Goal: Information Seeking & Learning: Compare options

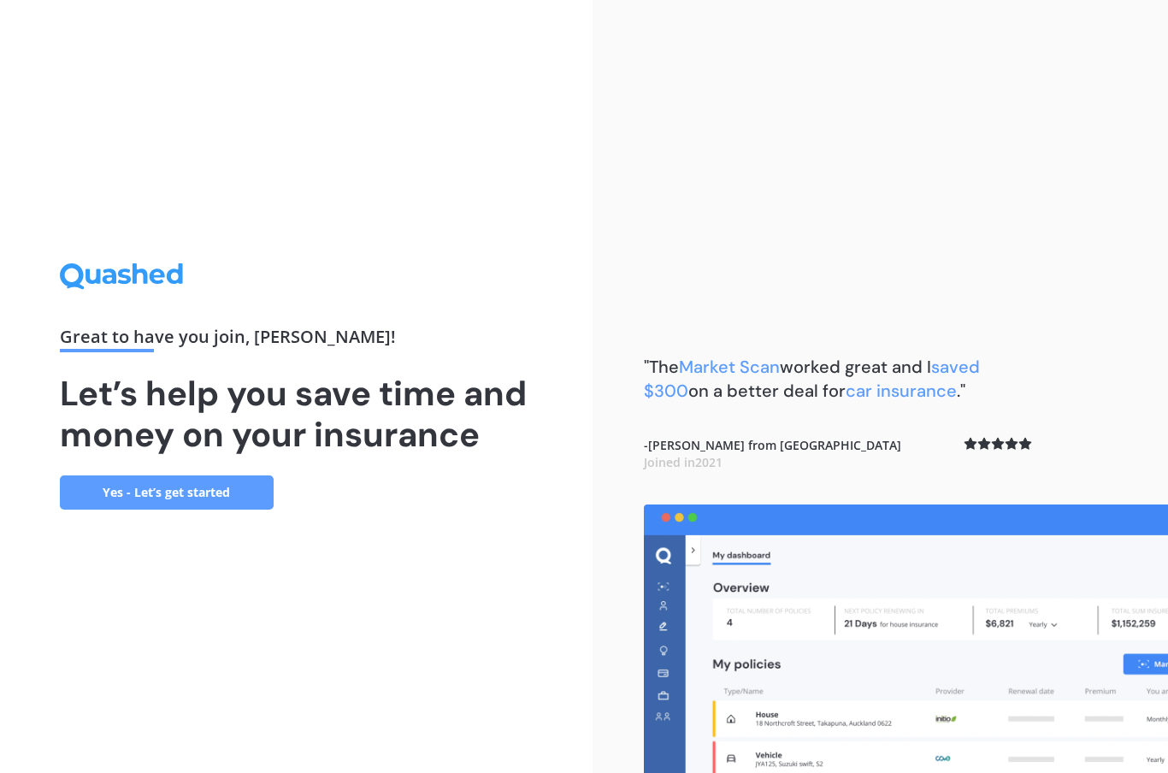
click at [218, 510] on link "Yes - Let’s get started" at bounding box center [167, 492] width 214 height 34
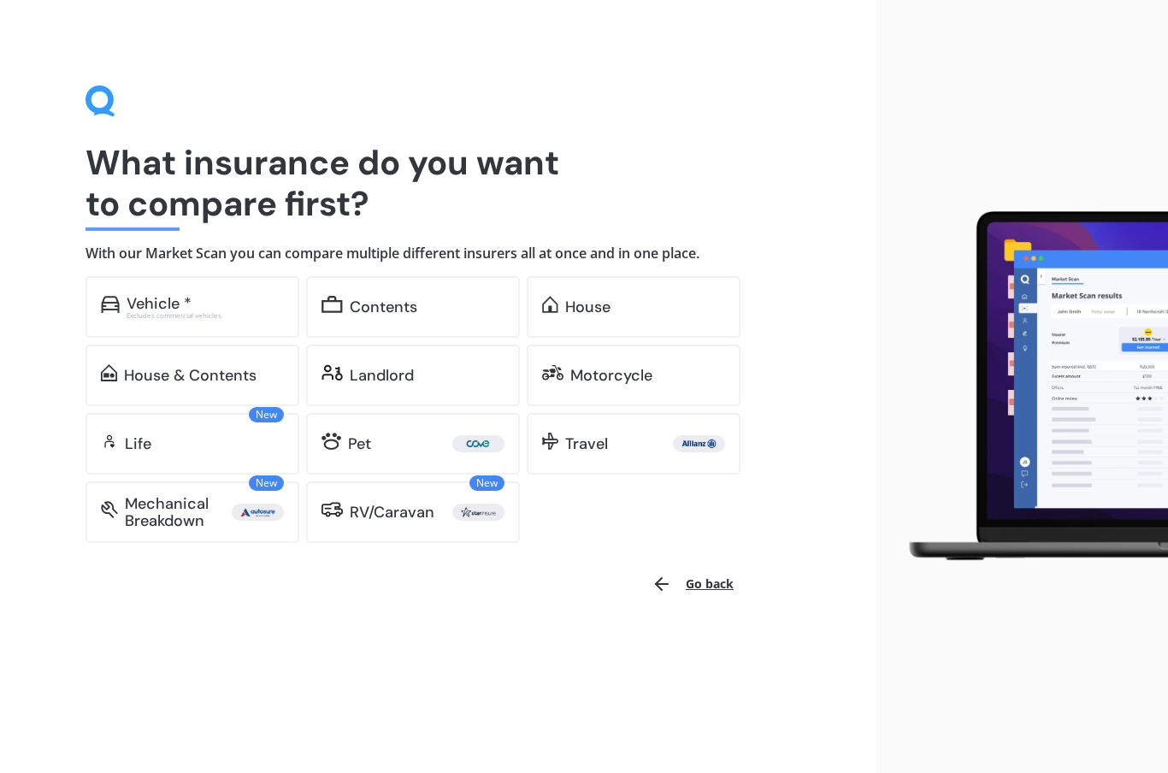
click at [245, 313] on div "Excludes commercial vehicles" at bounding box center [205, 315] width 157 height 7
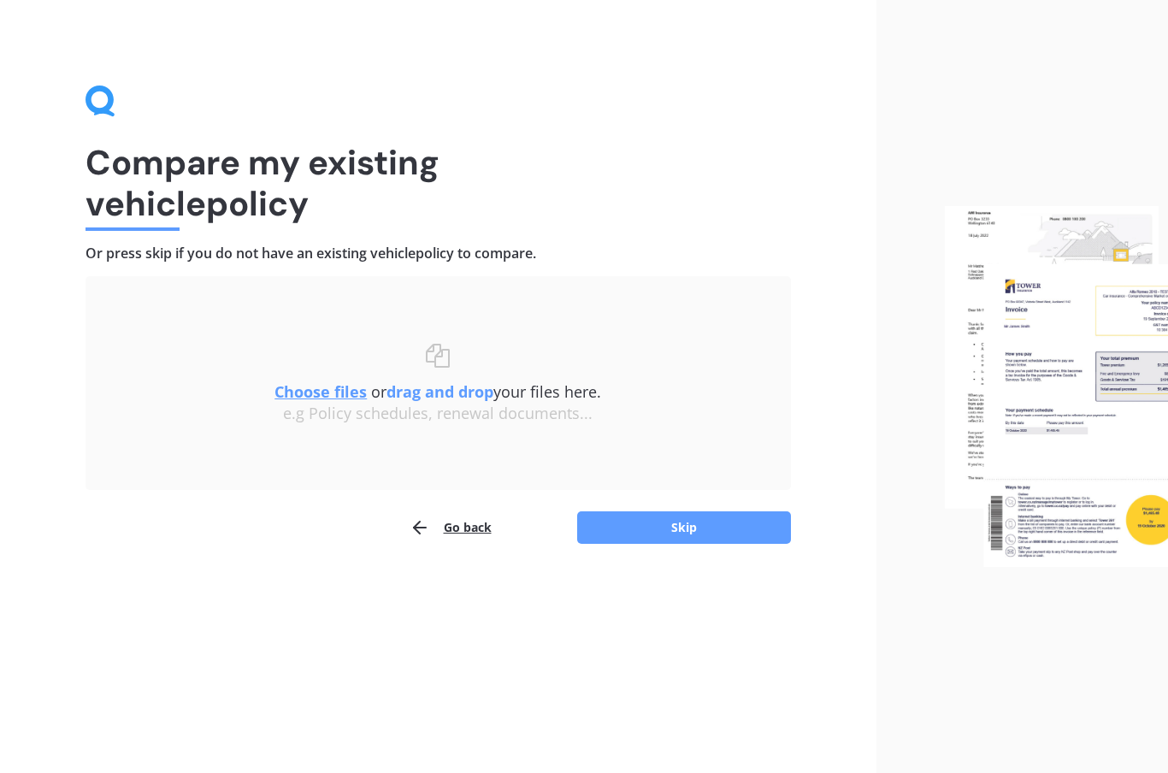
click at [333, 396] on u "Choose files" at bounding box center [320, 391] width 92 height 21
click at [334, 393] on u "Choose files" at bounding box center [320, 391] width 92 height 21
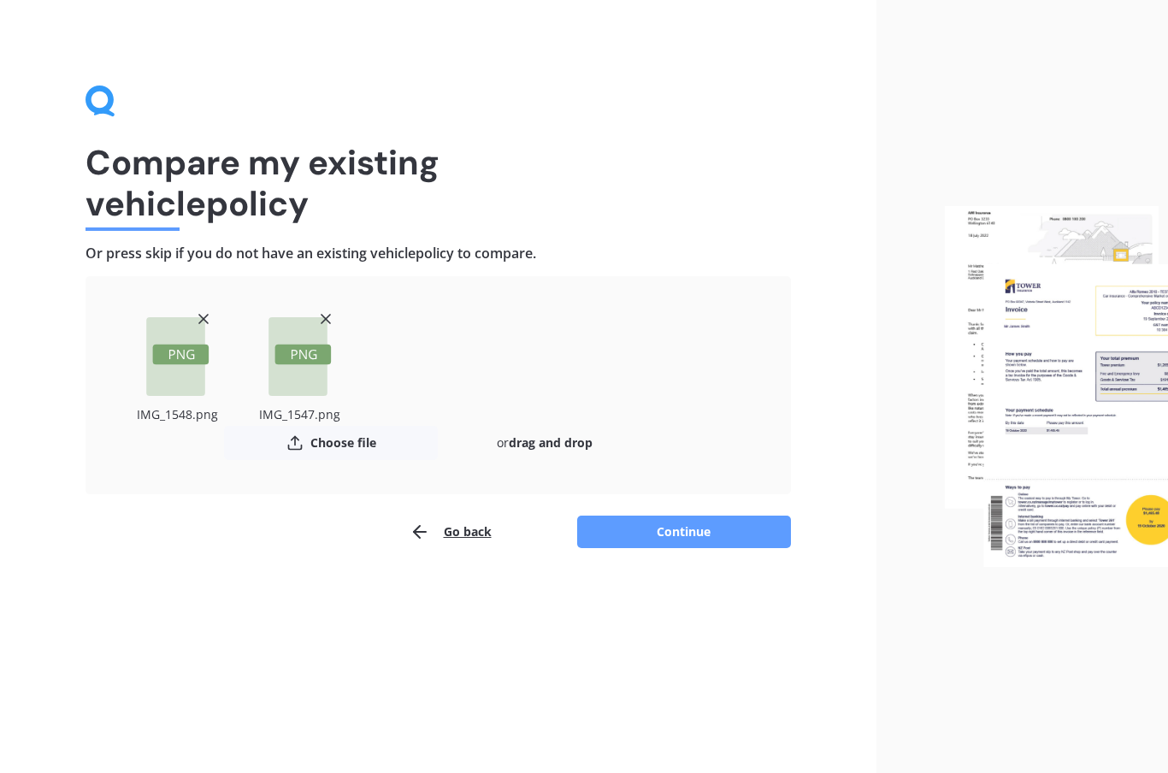
click at [697, 529] on button "Continue" at bounding box center [684, 532] width 214 height 32
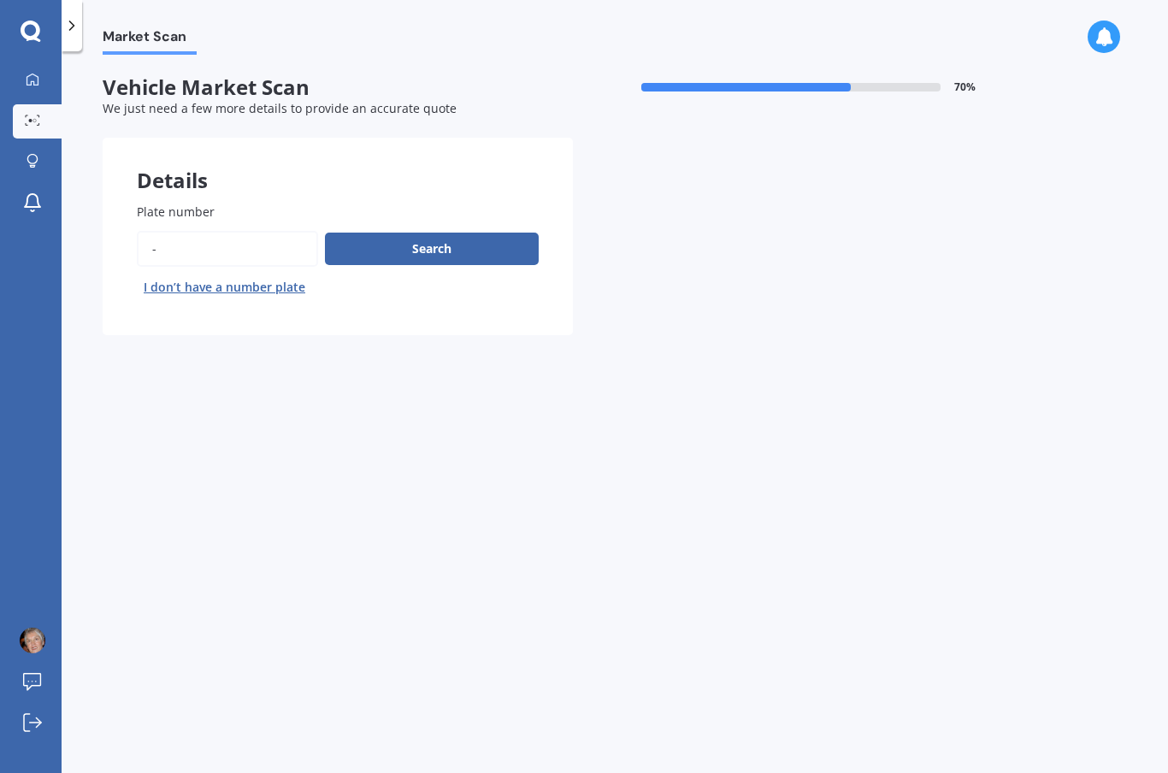
click at [185, 252] on input "Plate number" at bounding box center [227, 249] width 181 height 36
click at [231, 249] on input "Plate number" at bounding box center [227, 249] width 181 height 36
type input "QEM251"
click at [457, 249] on button "Search" at bounding box center [432, 249] width 214 height 32
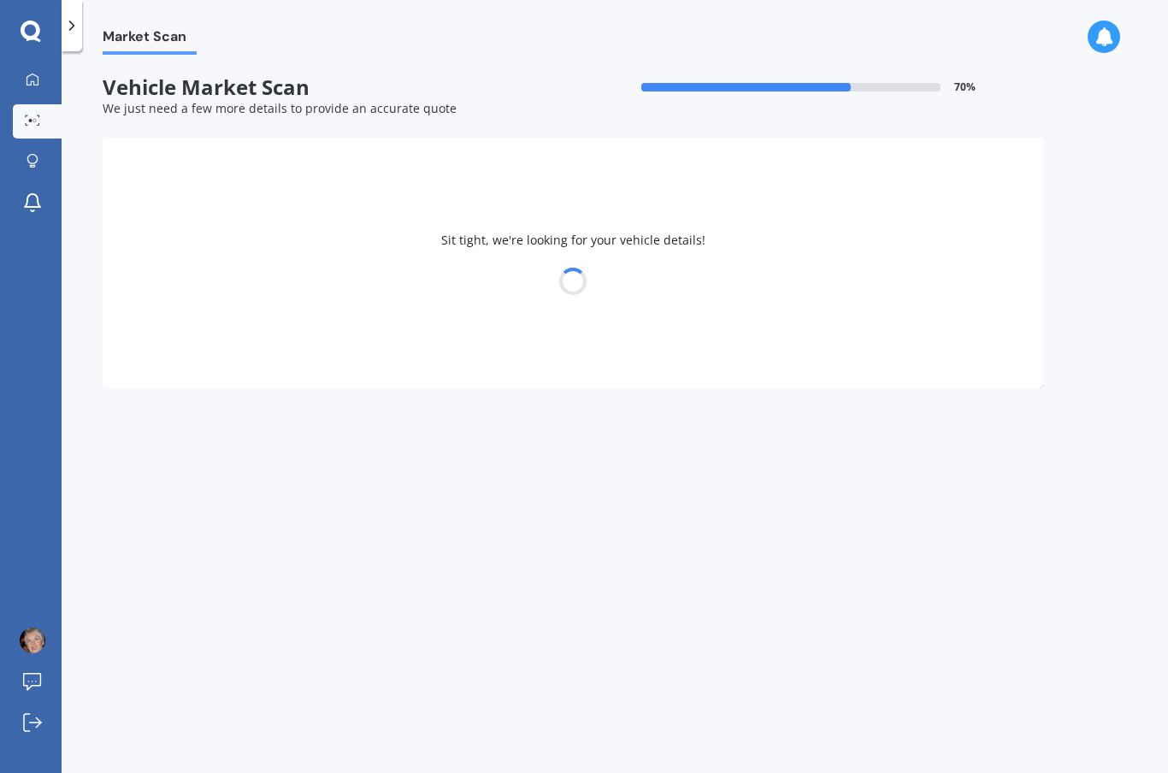
select select "TOYOTA"
select select "AQUA"
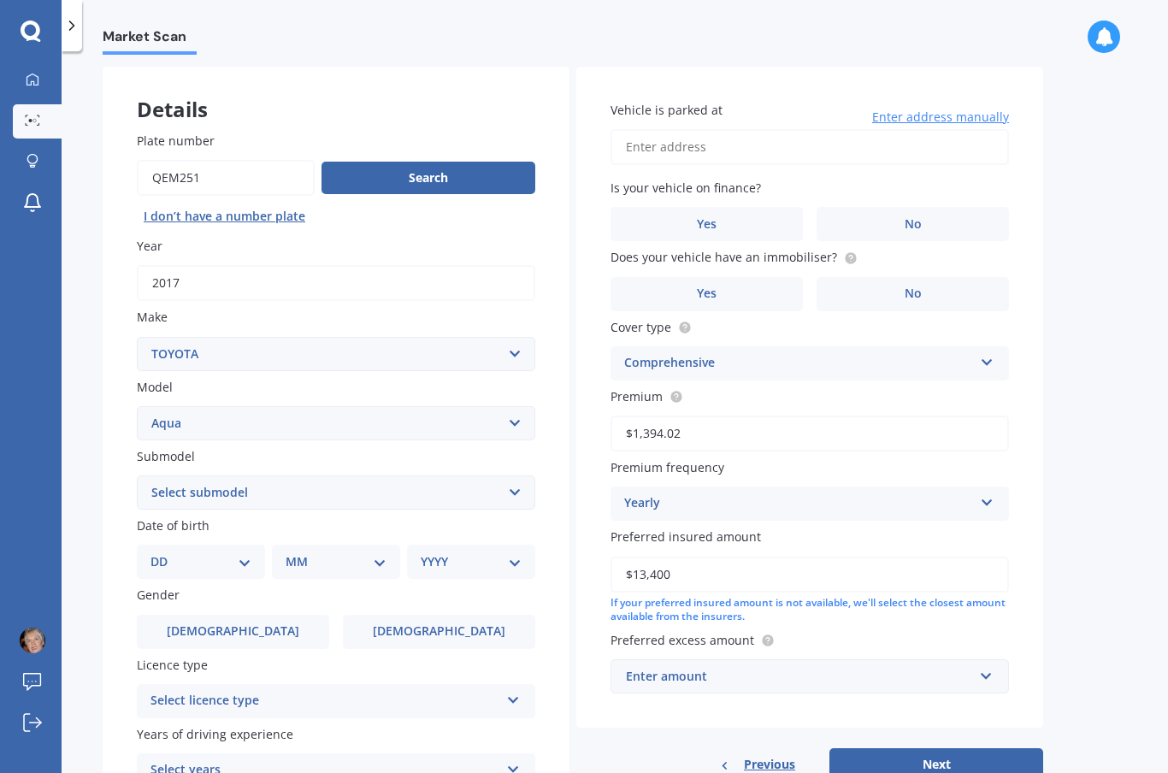
scroll to position [72, 0]
click at [242, 558] on select "DD 01 02 03 04 05 06 07 08 09 10 11 12 13 14 15 16 17 18 19 20 21 22 23 24 25 2…" at bounding box center [200, 560] width 101 height 19
select select "24"
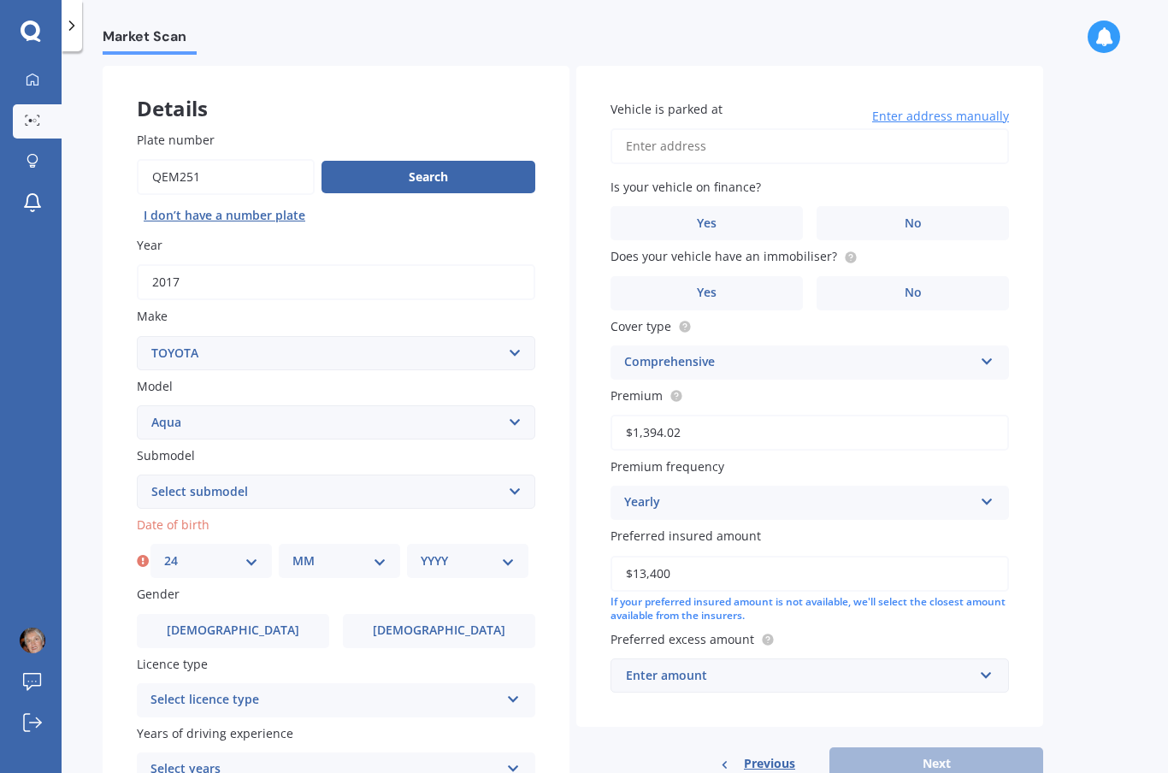
click at [367, 556] on select "MM 01 02 03 04 05 06 07 08 09 10 11 12" at bounding box center [339, 560] width 94 height 19
select select "04"
click at [499, 559] on select "YYYY 2025 2024 2023 2022 2021 2020 2019 2018 2017 2016 2015 2014 2013 2012 2011…" at bounding box center [468, 560] width 94 height 19
select select "1954"
click at [473, 622] on label "[DEMOGRAPHIC_DATA]" at bounding box center [439, 631] width 192 height 34
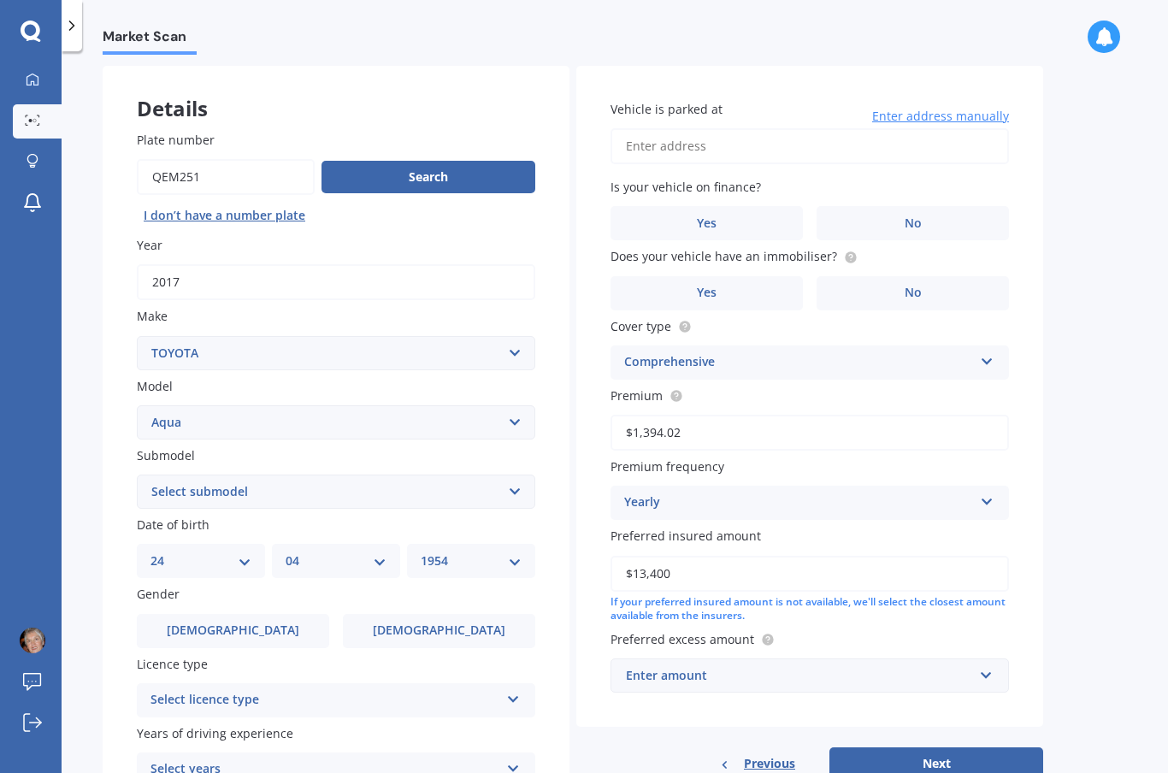
click at [0, 0] on input "[DEMOGRAPHIC_DATA]" at bounding box center [0, 0] width 0 height 0
click at [415, 701] on div "Select licence type NZ Full NZ Restricted NZ Learners [GEOGRAPHIC_DATA] [GEOGRA…" at bounding box center [336, 700] width 398 height 34
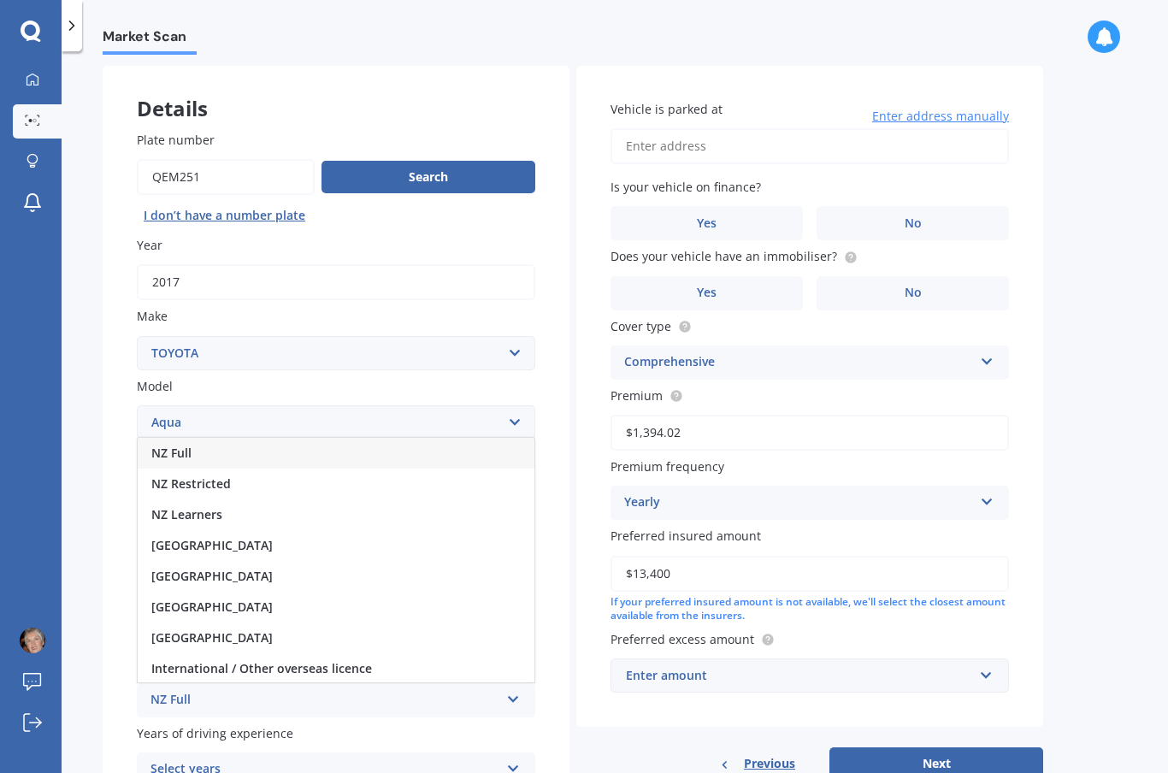
click at [336, 445] on div "NZ Full" at bounding box center [336, 453] width 397 height 31
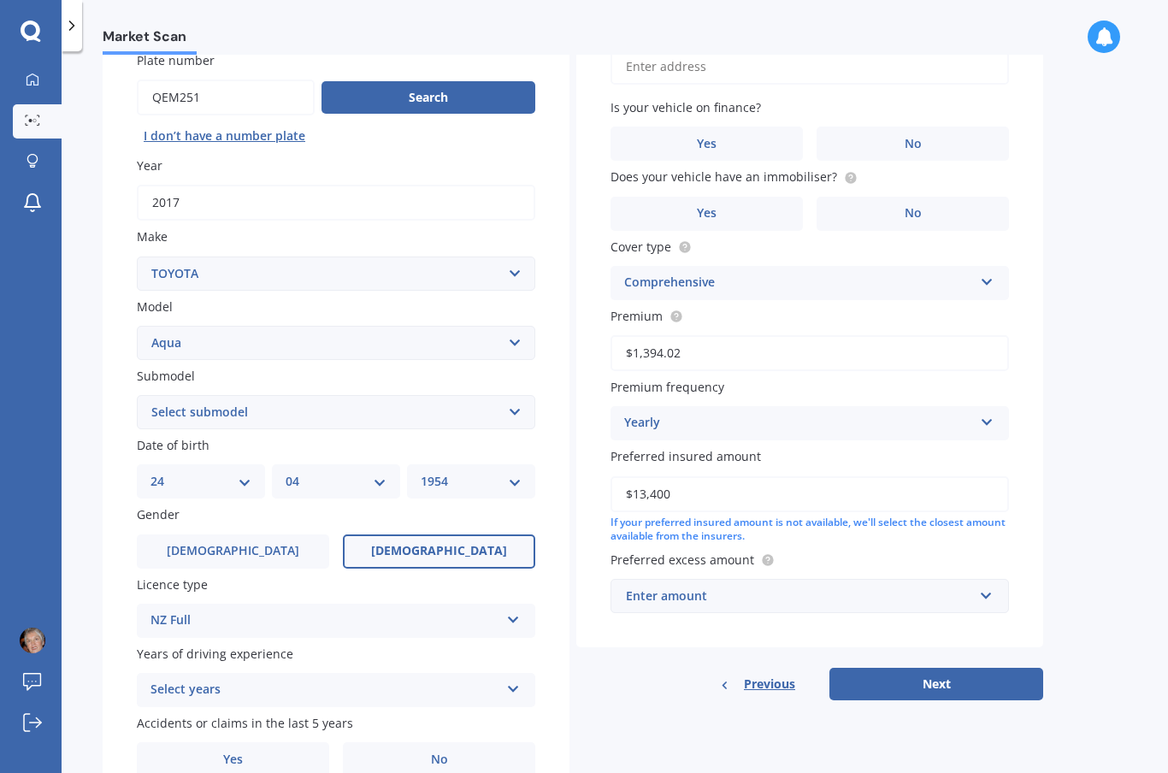
scroll to position [150, 0]
click at [518, 681] on icon at bounding box center [513, 687] width 15 height 12
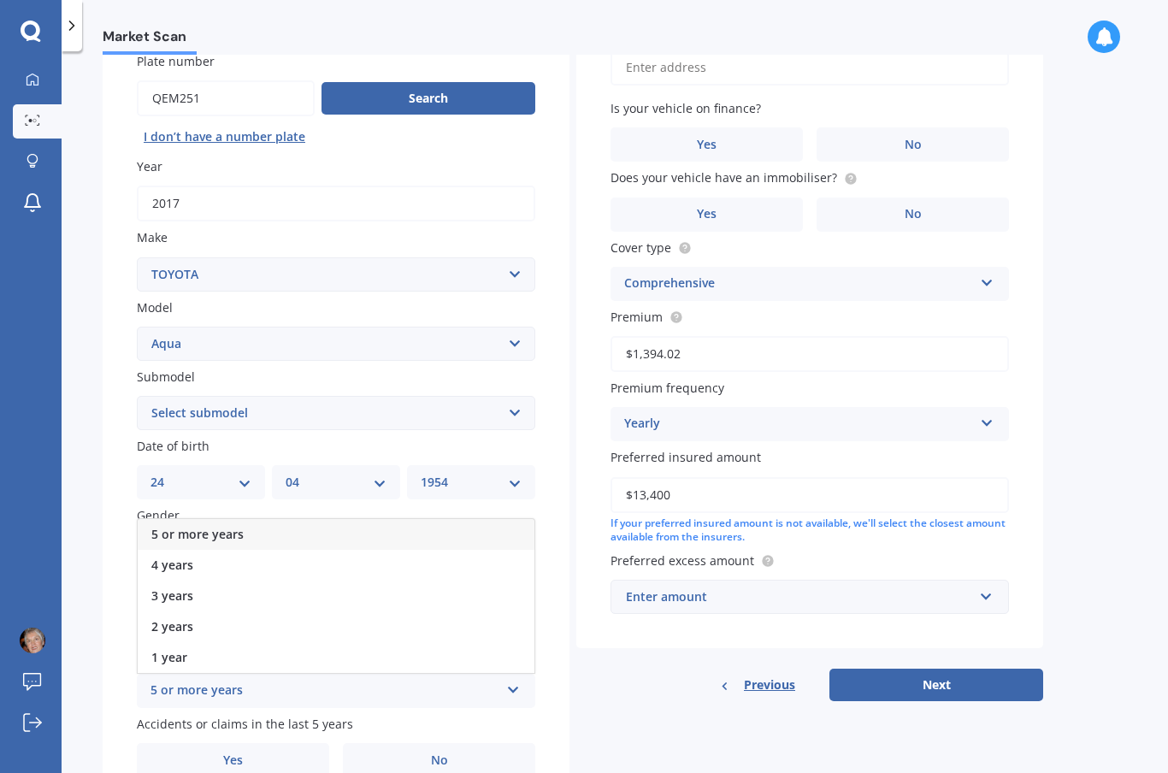
click at [259, 522] on div "5 or more years" at bounding box center [336, 534] width 397 height 31
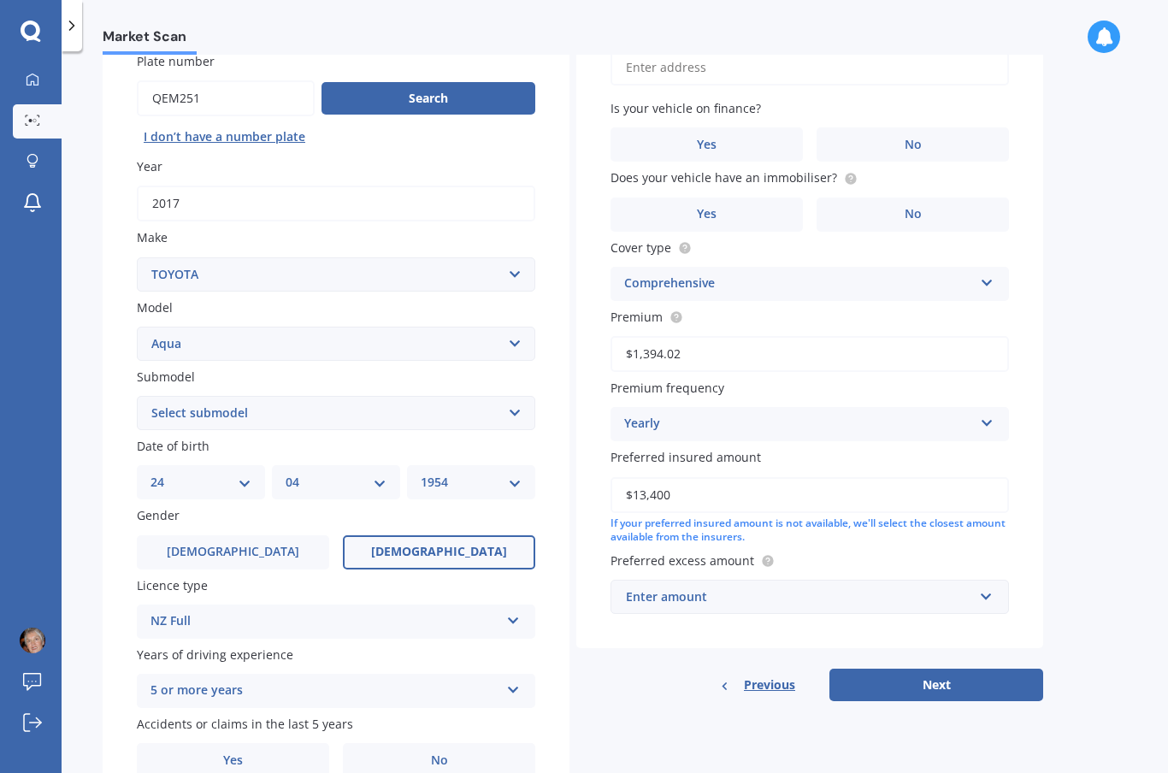
click at [273, 744] on label "Yes" at bounding box center [233, 760] width 192 height 34
click at [0, 0] on input "Yes" at bounding box center [0, 0] width 0 height 0
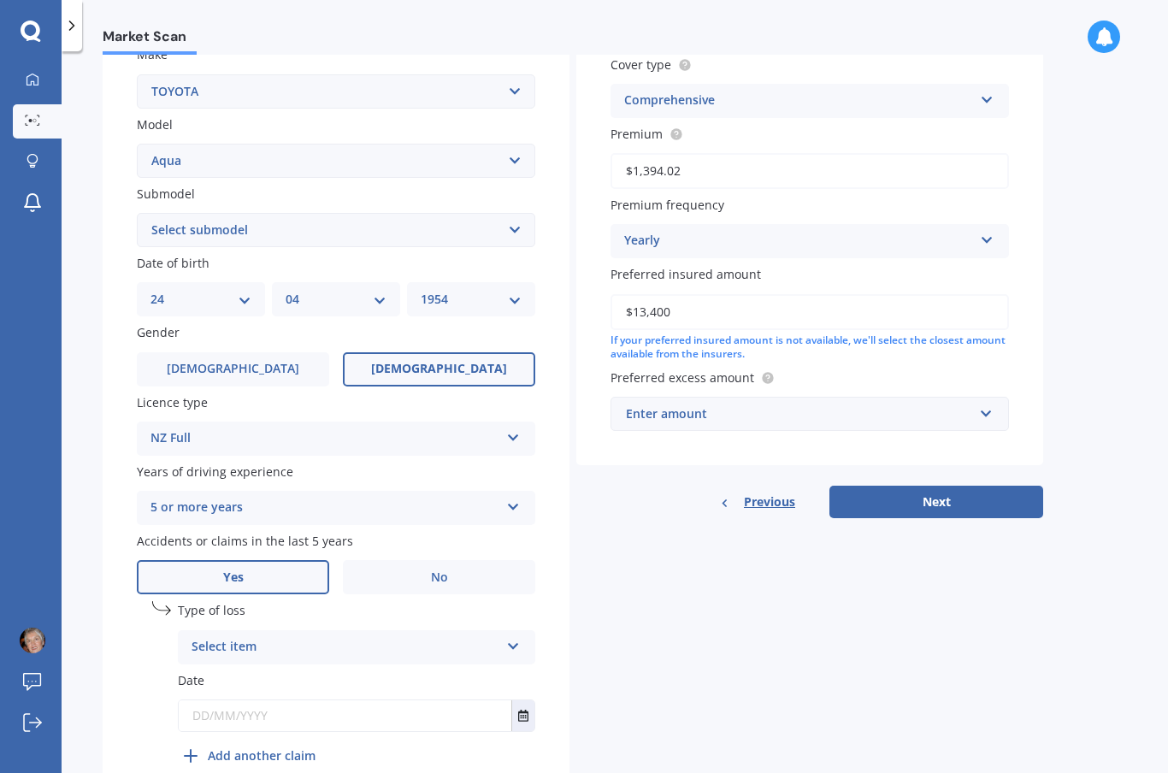
scroll to position [333, 0]
click at [516, 638] on icon at bounding box center [513, 644] width 15 height 12
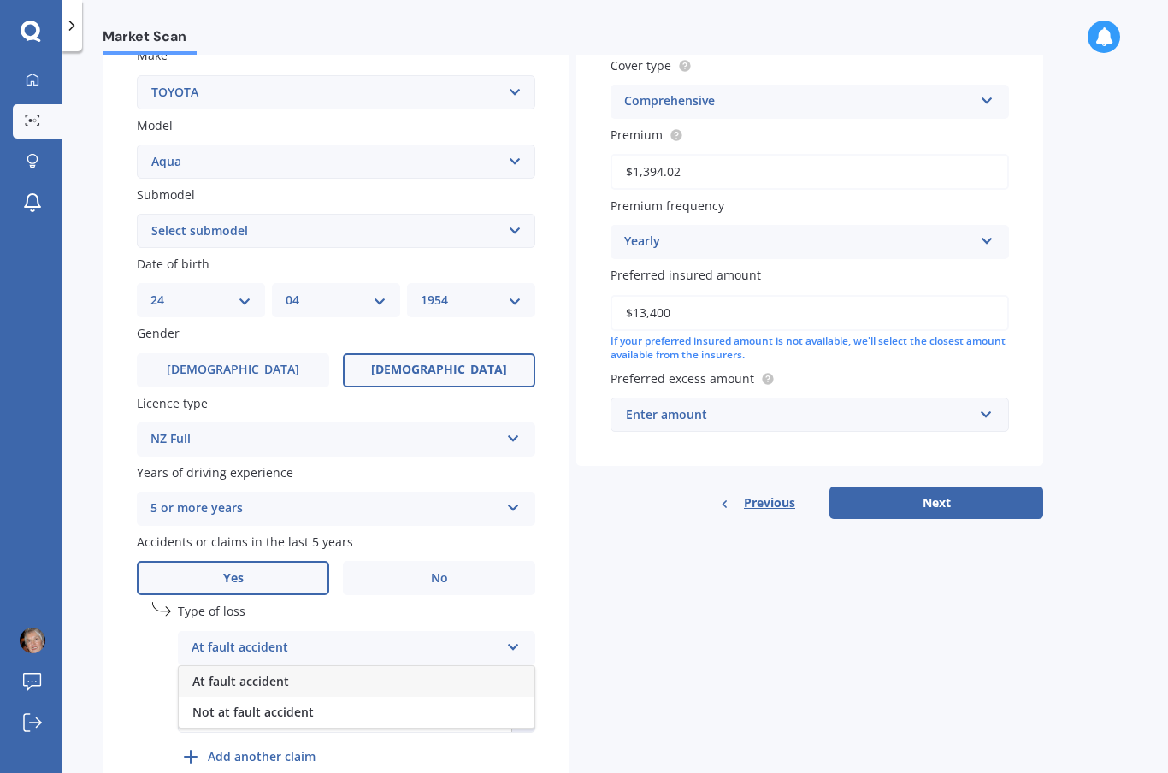
click at [274, 673] on span "At fault accident" at bounding box center [240, 681] width 97 height 16
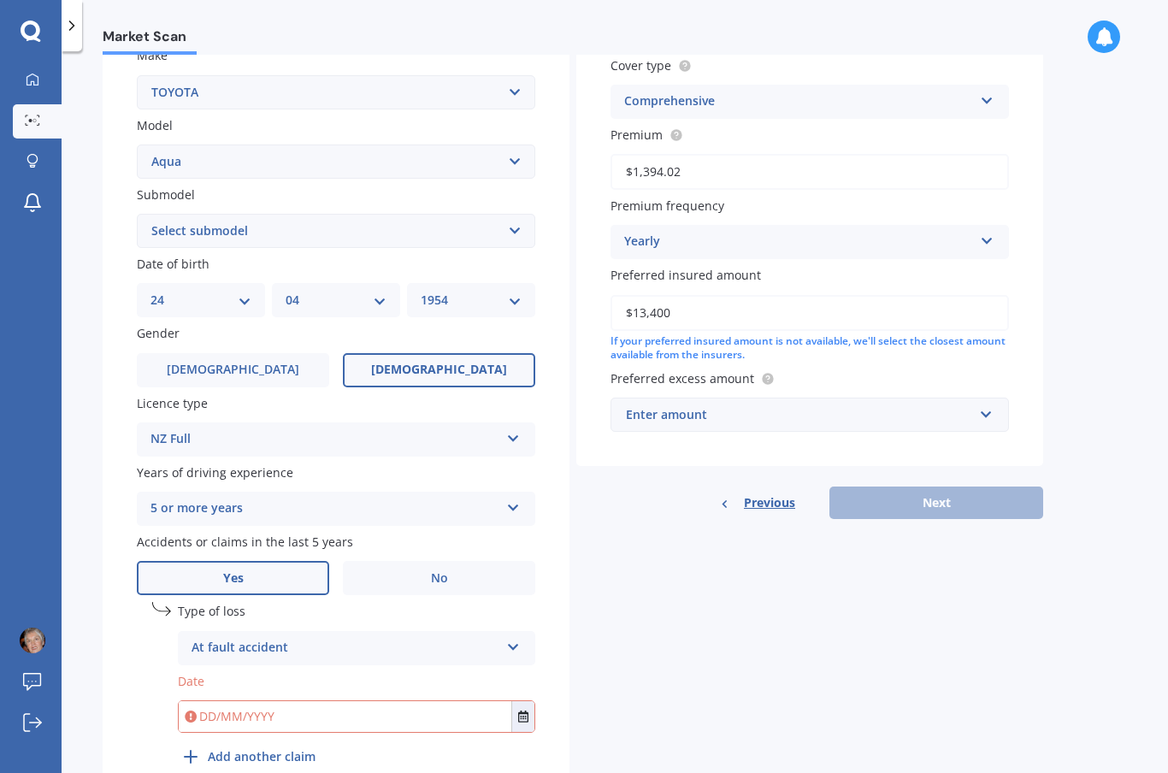
click at [445, 706] on input "text" at bounding box center [345, 716] width 333 height 31
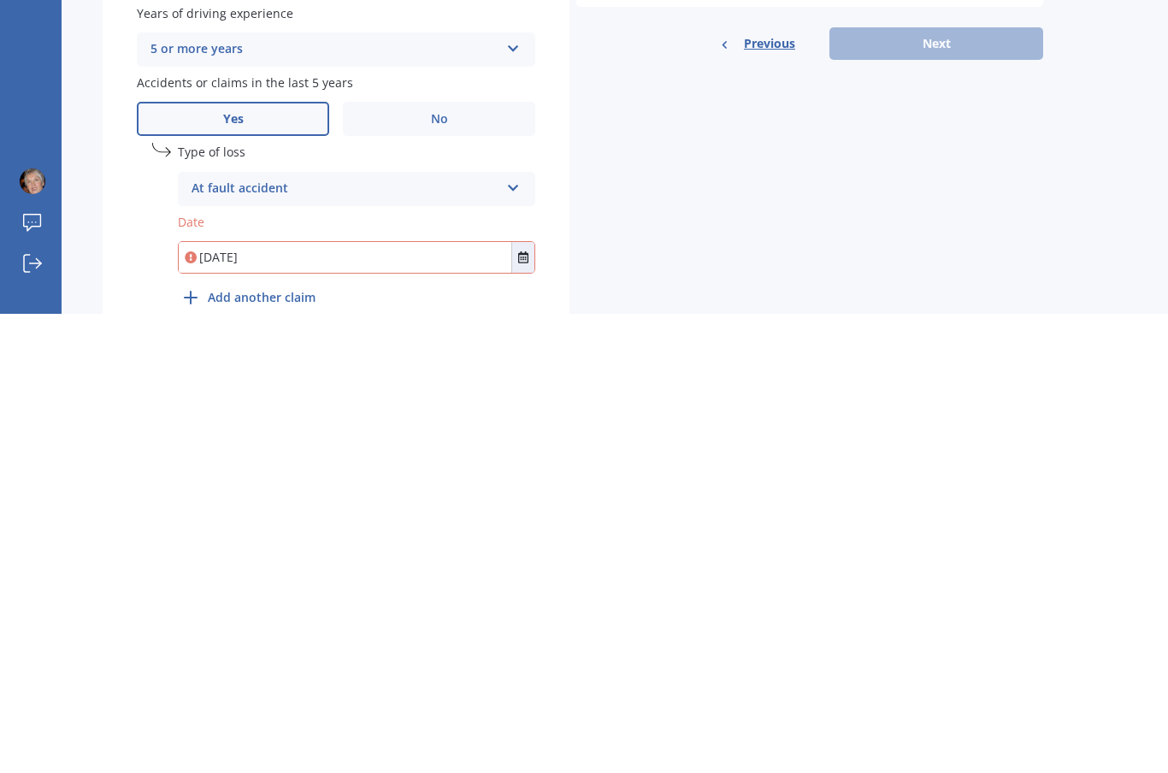
click at [475, 701] on input "[DATE]" at bounding box center [345, 716] width 333 height 31
type input "[DATE]"
click at [547, 256] on div "Plate number Search I don’t have a number plate Year [DATE] Make Select make AC…" at bounding box center [336, 325] width 467 height 979
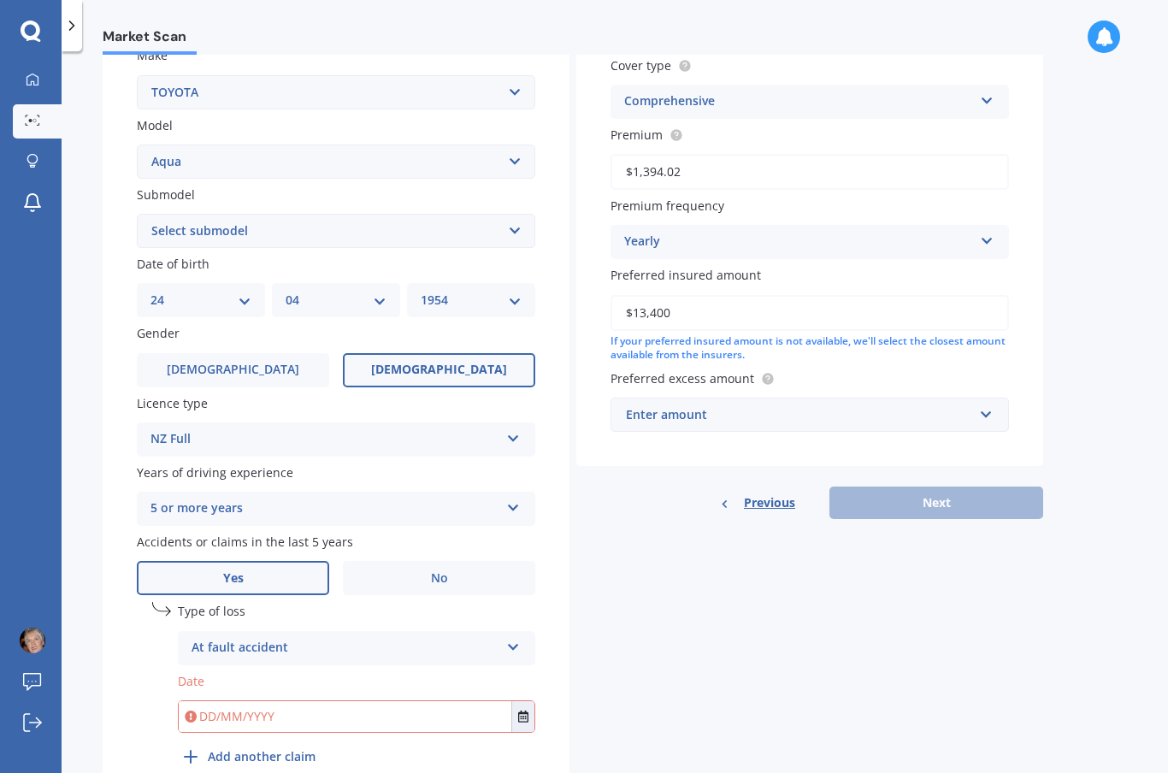
click at [196, 708] on icon at bounding box center [191, 716] width 12 height 17
click at [193, 708] on icon at bounding box center [191, 716] width 12 height 17
click at [366, 701] on input "text" at bounding box center [345, 716] width 333 height 31
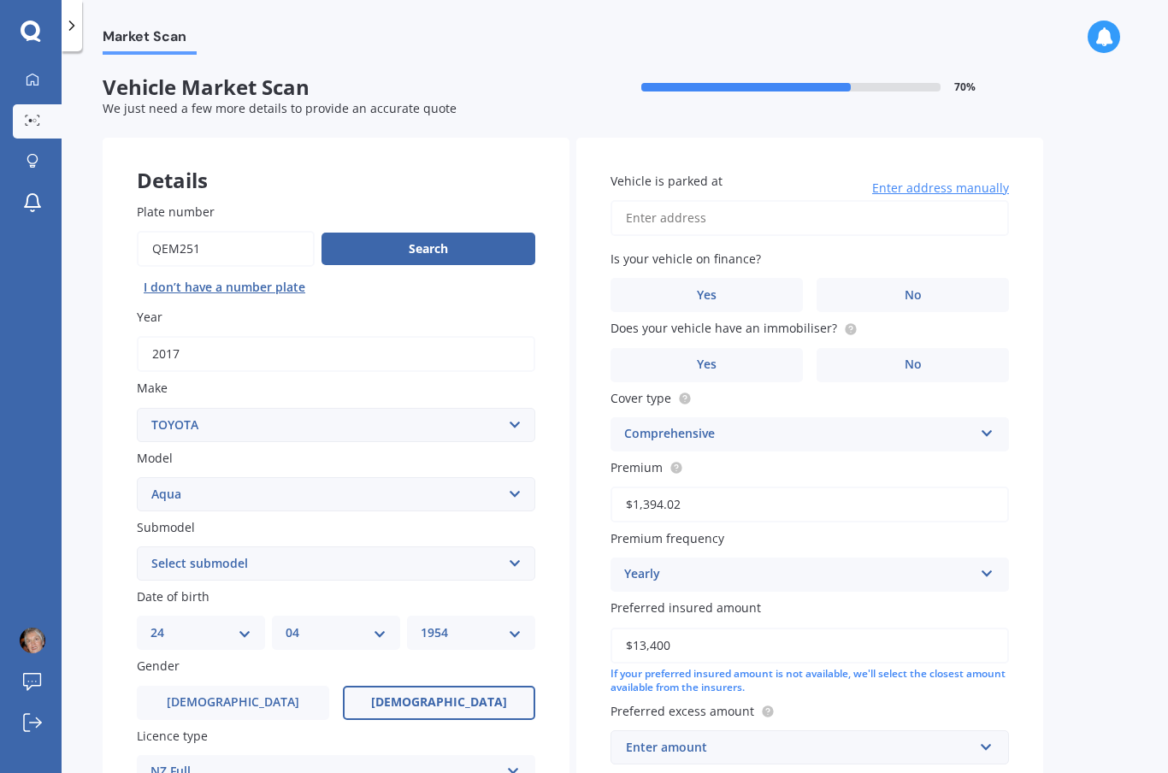
scroll to position [0, 0]
click at [693, 215] on input "Vehicle is parked at" at bounding box center [809, 218] width 398 height 36
type input "[STREET_ADDRESS]"
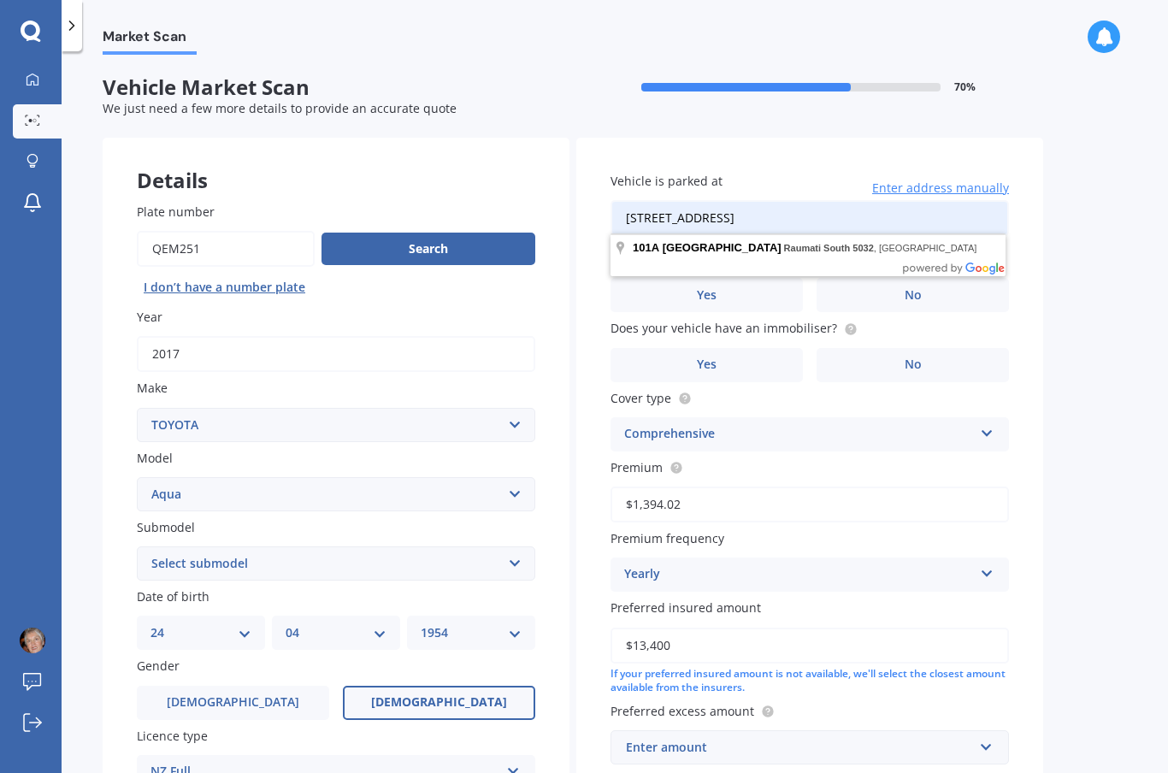
click at [935, 291] on label "No" at bounding box center [913, 295] width 192 height 34
click at [0, 0] on input "No" at bounding box center [0, 0] width 0 height 0
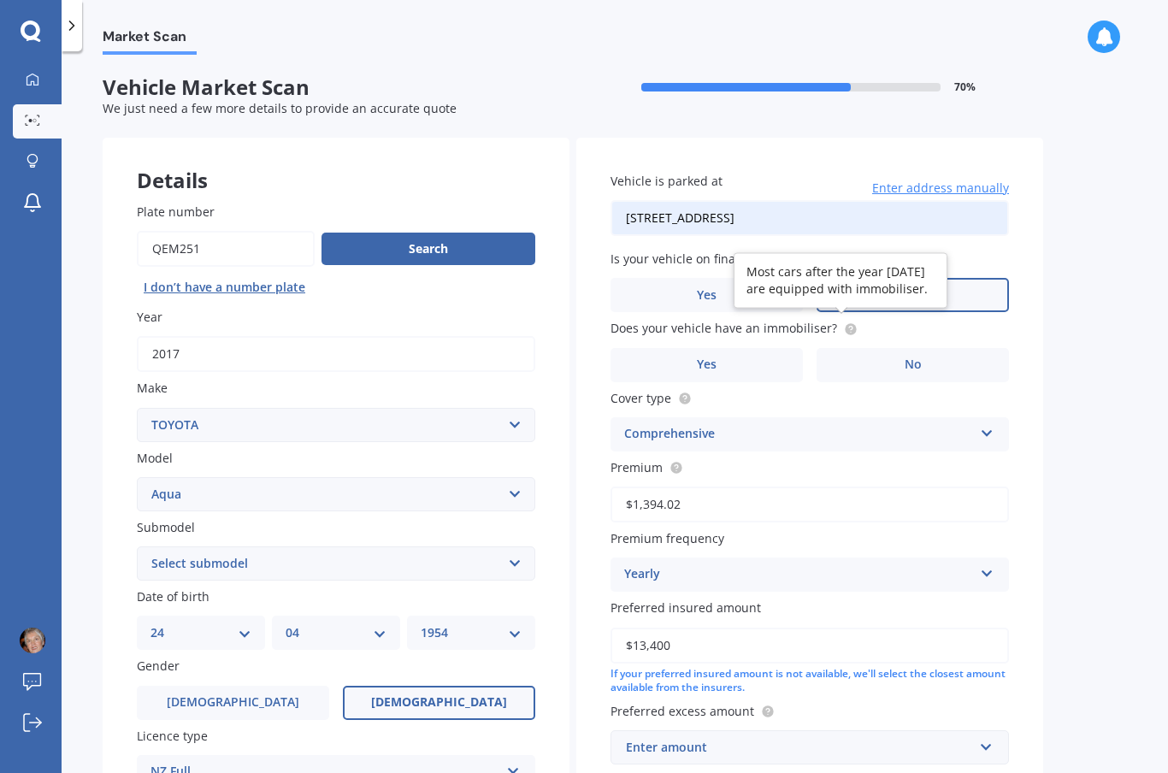
click at [845, 324] on circle at bounding box center [850, 328] width 11 height 11
click at [768, 374] on label "Yes" at bounding box center [706, 365] width 192 height 34
click at [0, 0] on input "Yes" at bounding box center [0, 0] width 0 height 0
click at [767, 374] on label "Yes" at bounding box center [706, 365] width 192 height 34
click at [0, 0] on input "Yes" at bounding box center [0, 0] width 0 height 0
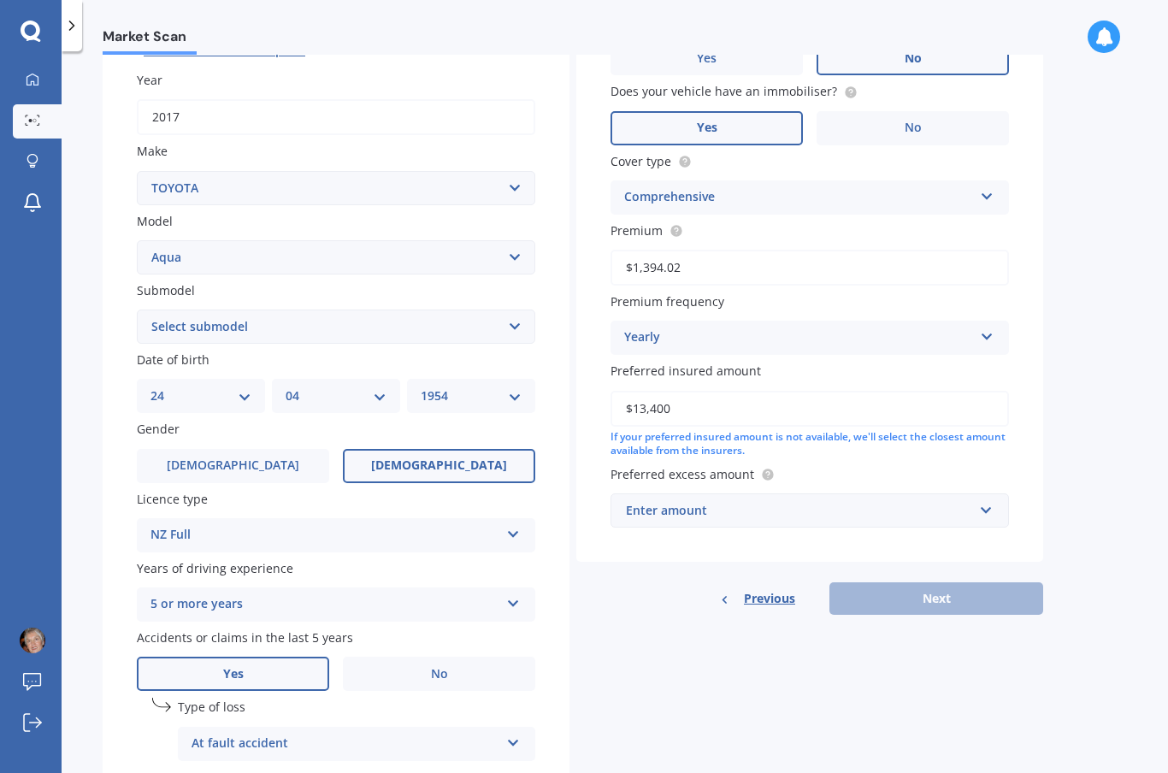
scroll to position [240, 0]
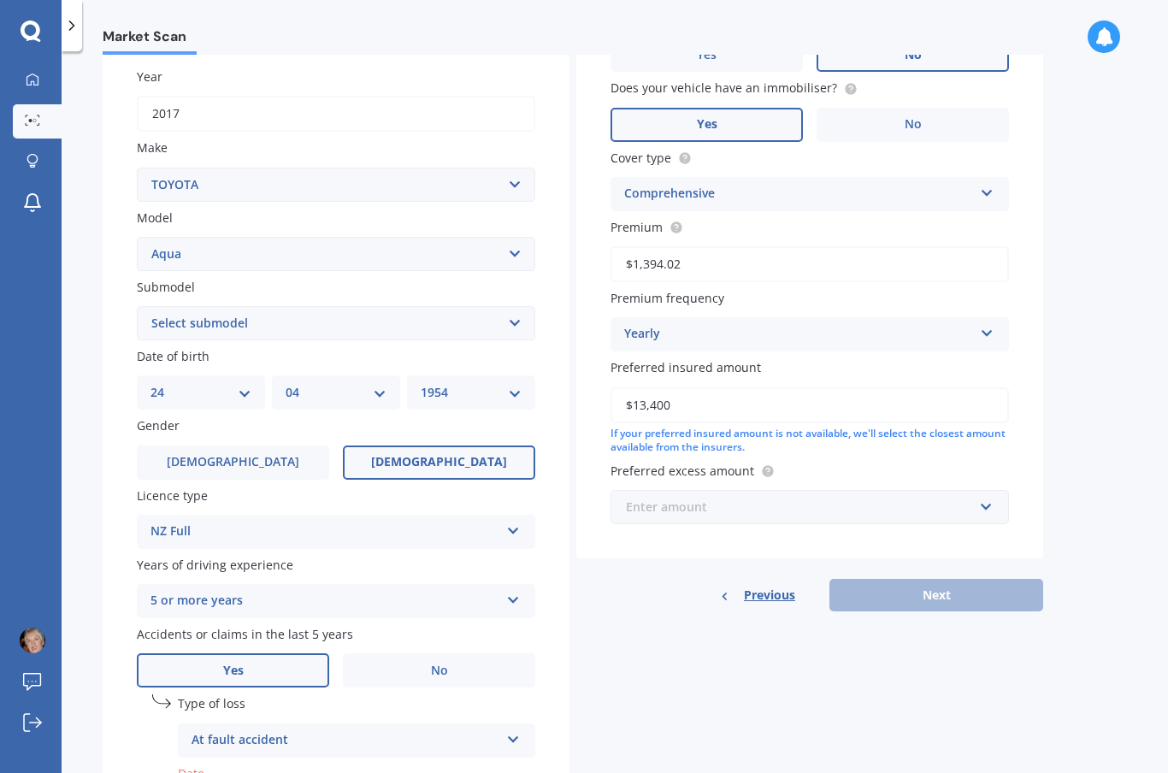
click at [985, 494] on input "text" at bounding box center [803, 507] width 383 height 32
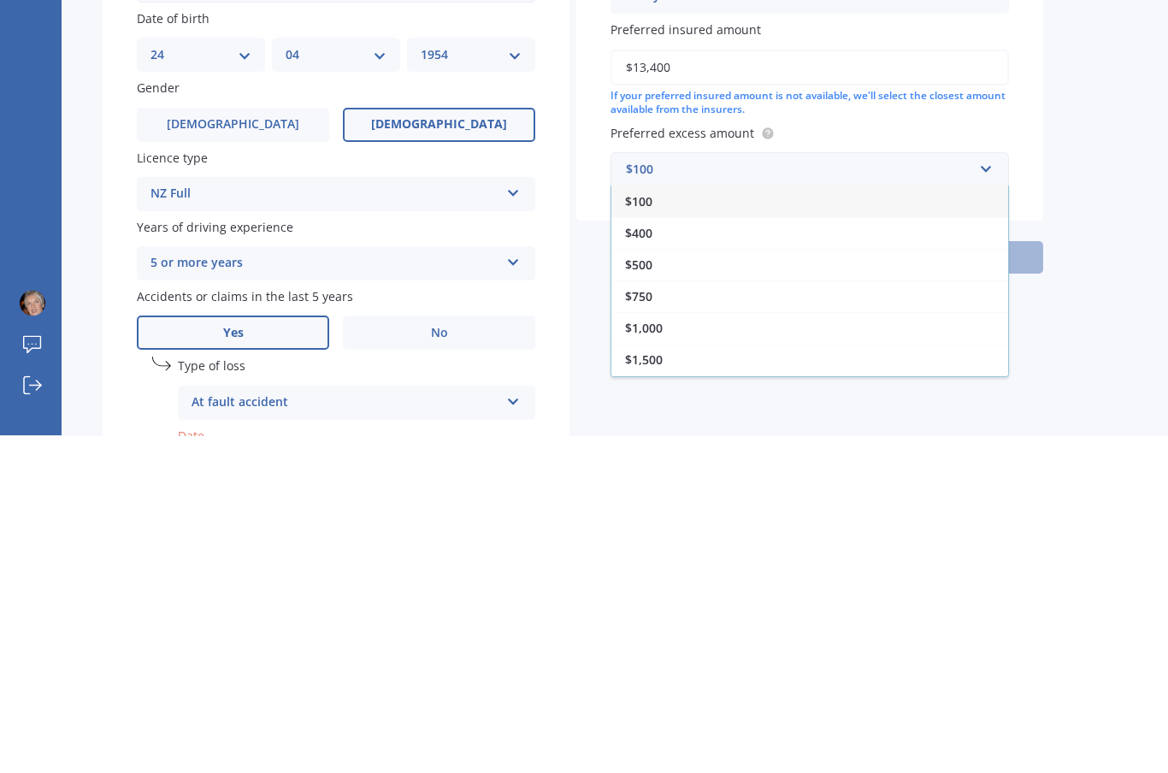
click at [651, 563] on span "$400" at bounding box center [638, 571] width 27 height 16
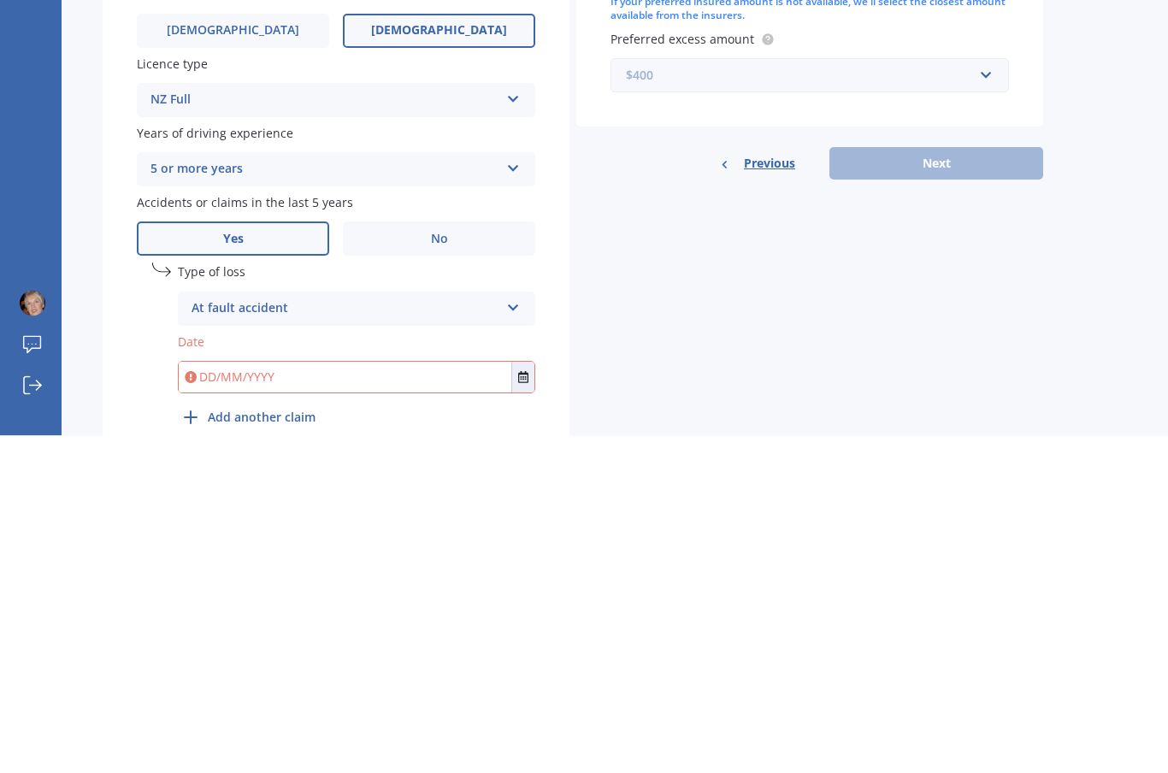
scroll to position [333, 0]
click at [657, 279] on div "Details Plate number Search I don’t have a number plate Year [DATE] Make Select…" at bounding box center [573, 310] width 940 height 1010
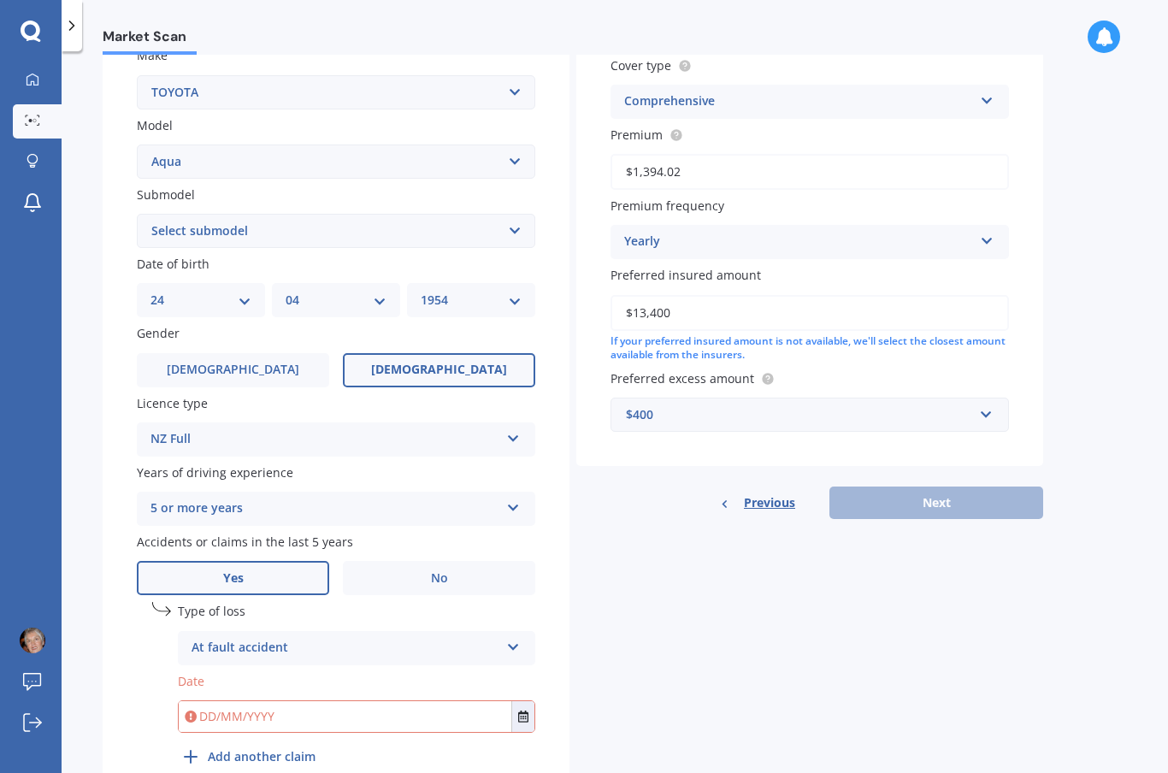
click at [291, 701] on input "text" at bounding box center [345, 716] width 333 height 31
click at [100, 286] on div "Market Scan Vehicle Market Scan 70 % We just need a few more details to provide…" at bounding box center [615, 416] width 1106 height 722
click at [288, 701] on input "text" at bounding box center [345, 716] width 333 height 31
type input "3"
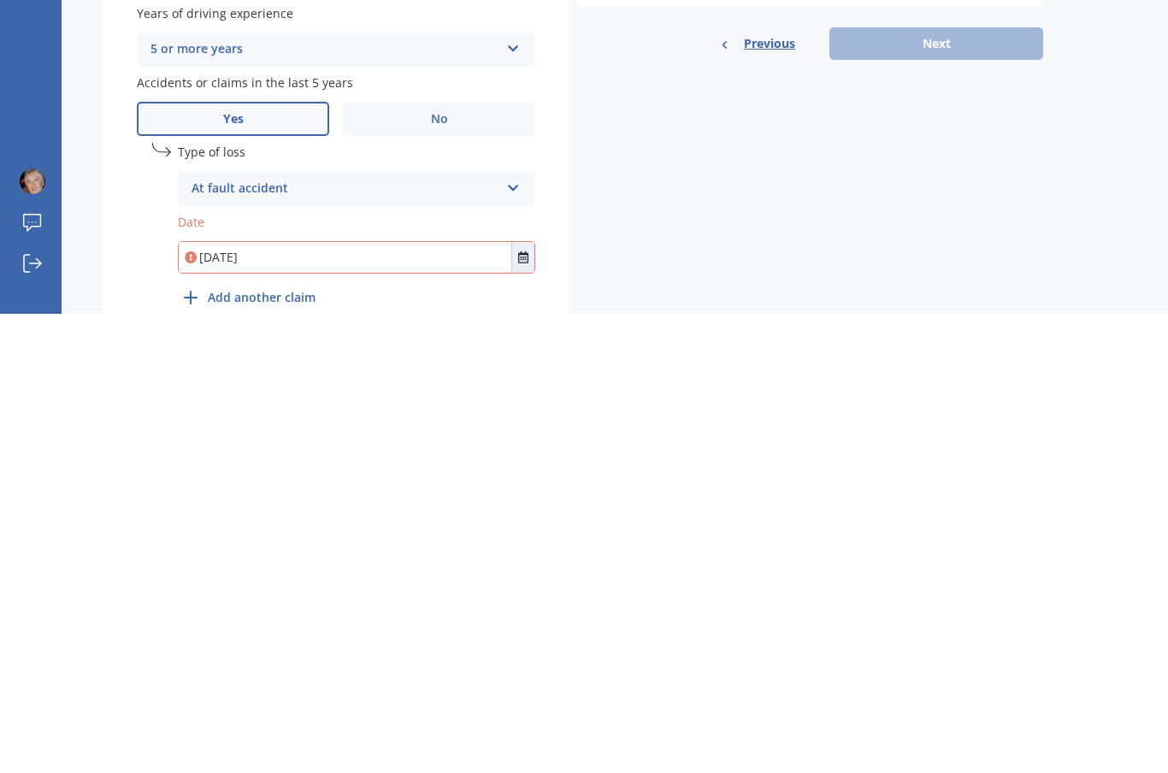
type input "[DATE]"
click at [465, 602] on div "undefined 1 Type of loss At fault accident At fault accident Not at fault accid…" at bounding box center [356, 687] width 357 height 171
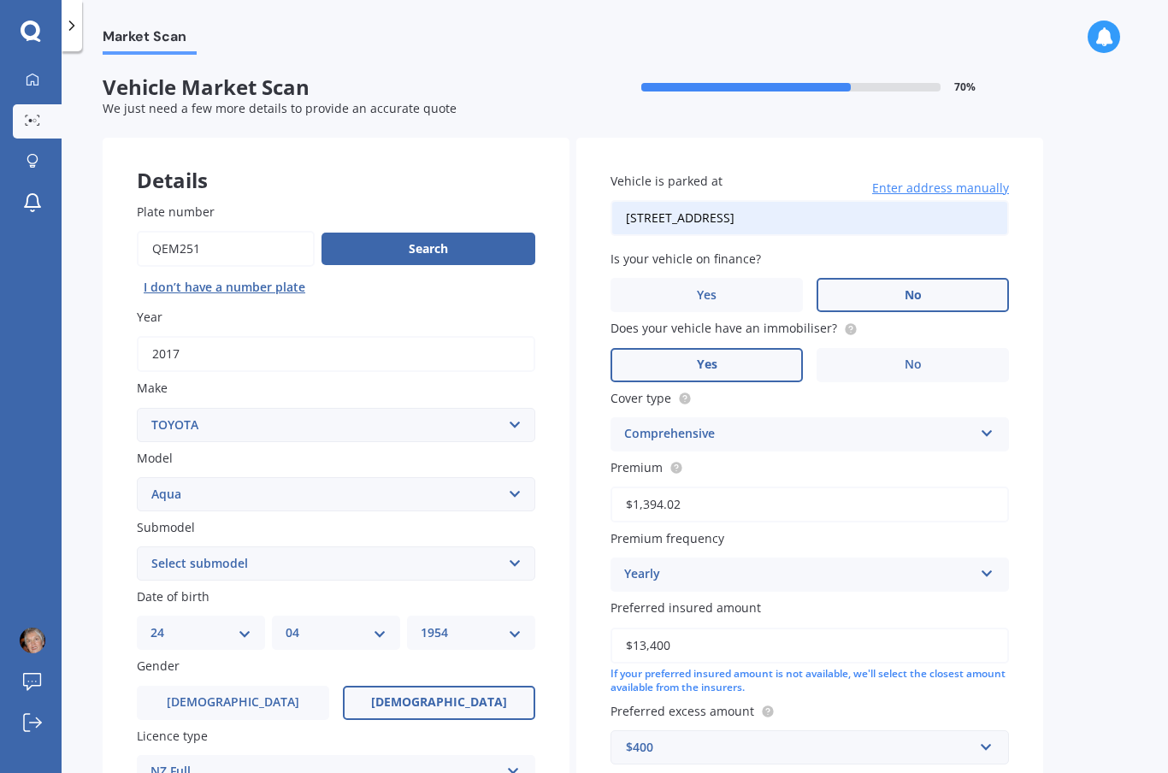
scroll to position [0, 0]
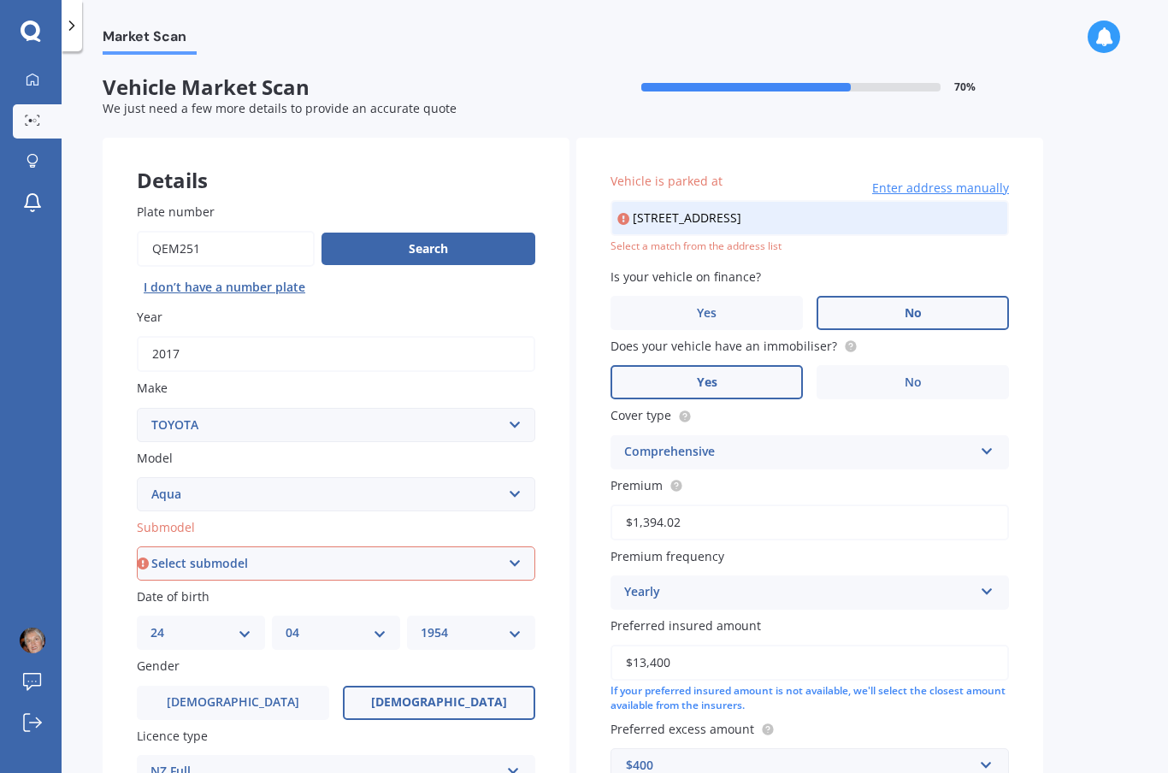
click at [893, 200] on input "[STREET_ADDRESS]" at bounding box center [809, 218] width 398 height 36
type input "[STREET_ADDRESS]"
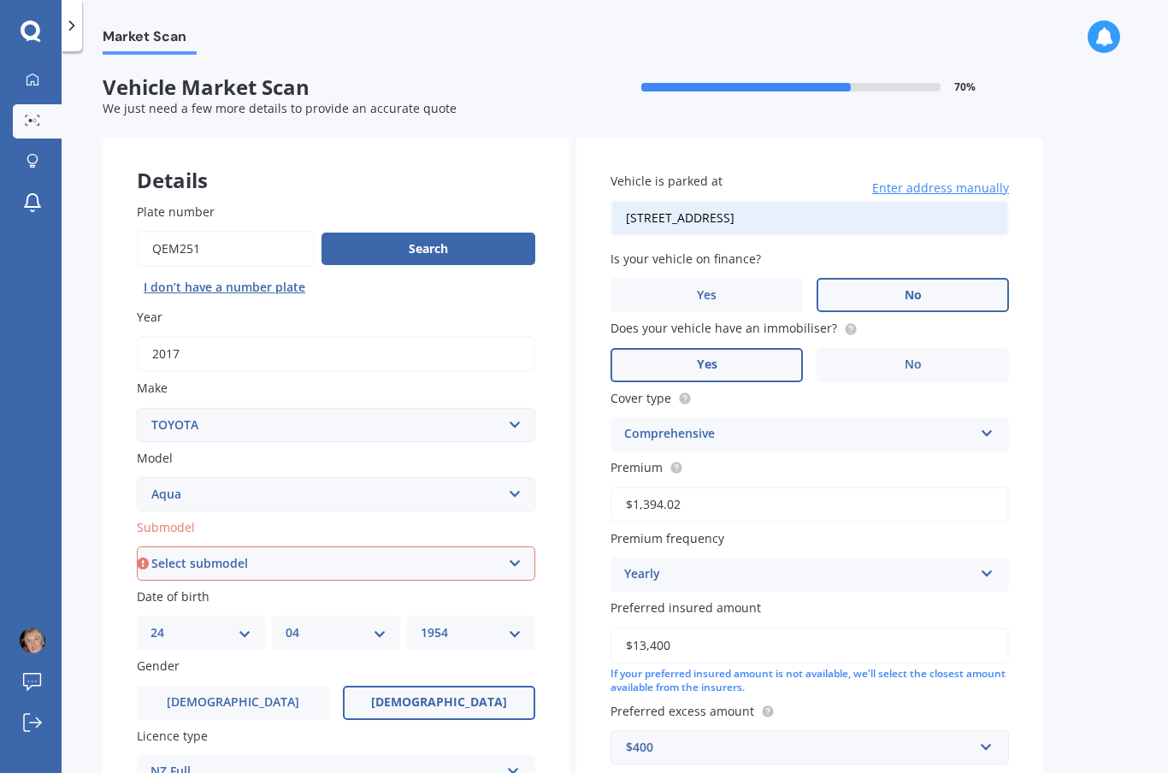
click at [519, 546] on select "Select submodel (All Other) Hatchback Hybrid" at bounding box center [336, 563] width 398 height 34
select select "HYBRID"
select select "24"
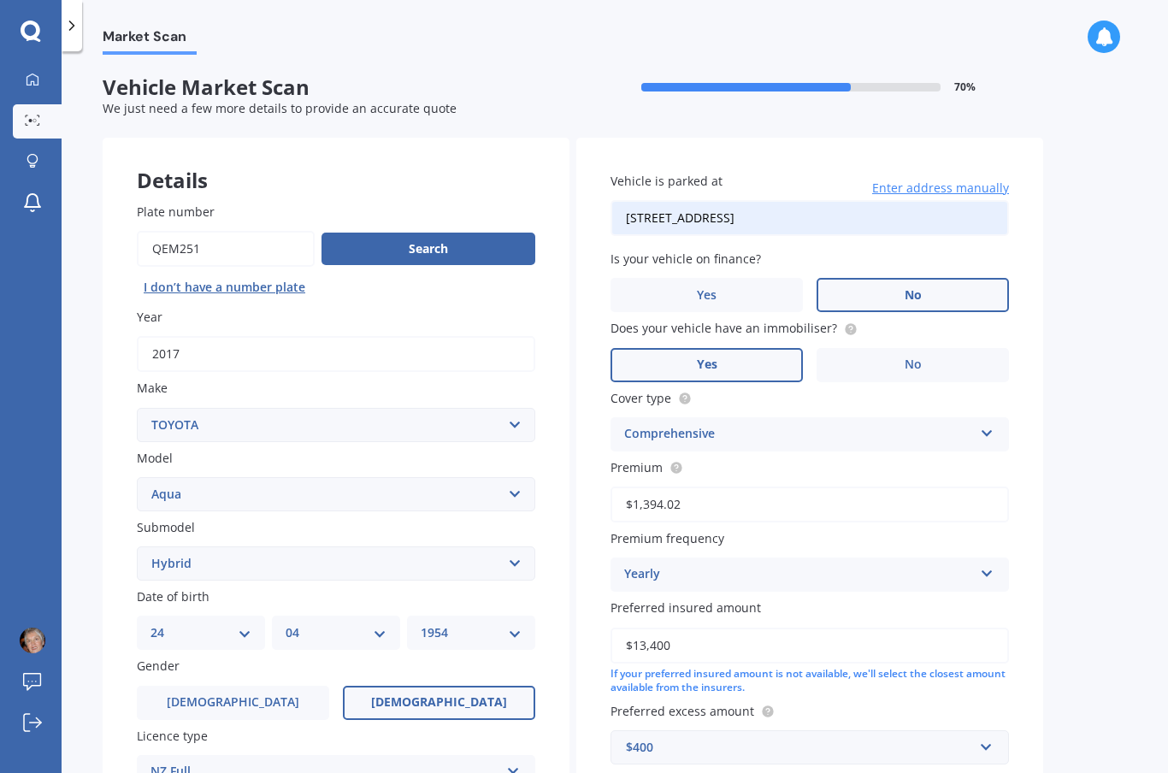
select select "04"
select select "1954"
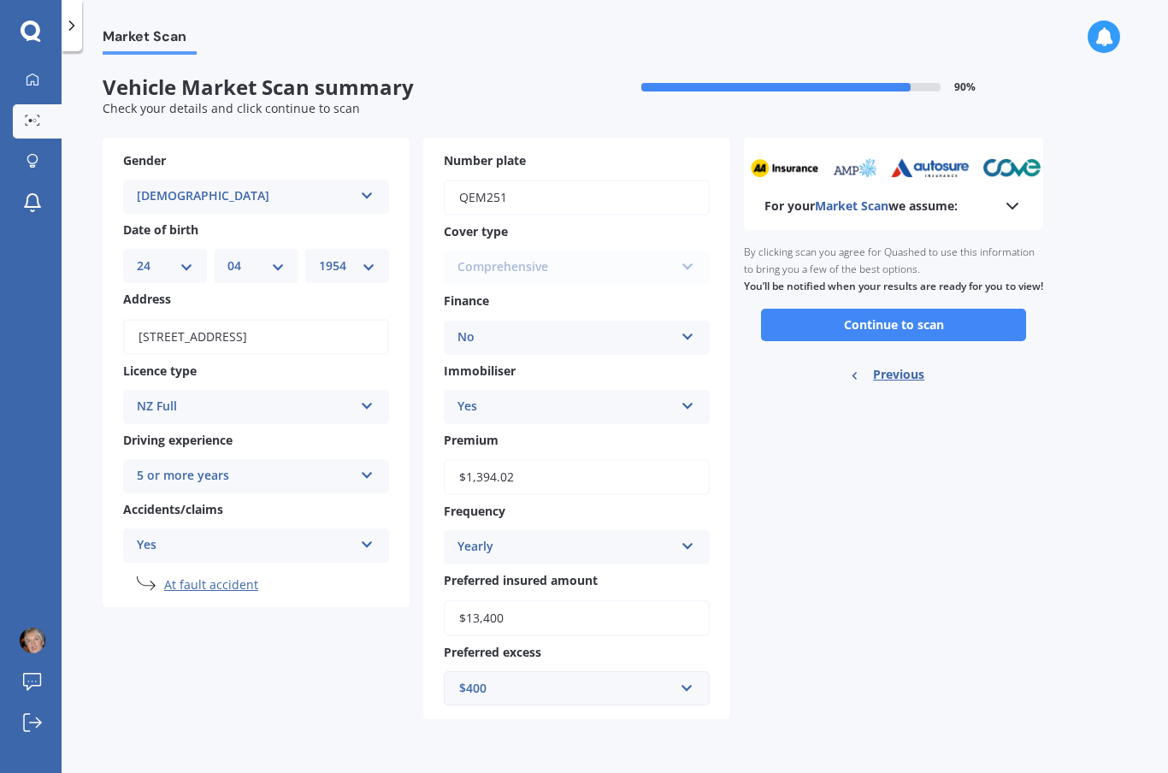
click at [958, 309] on button "Continue to scan" at bounding box center [893, 325] width 265 height 32
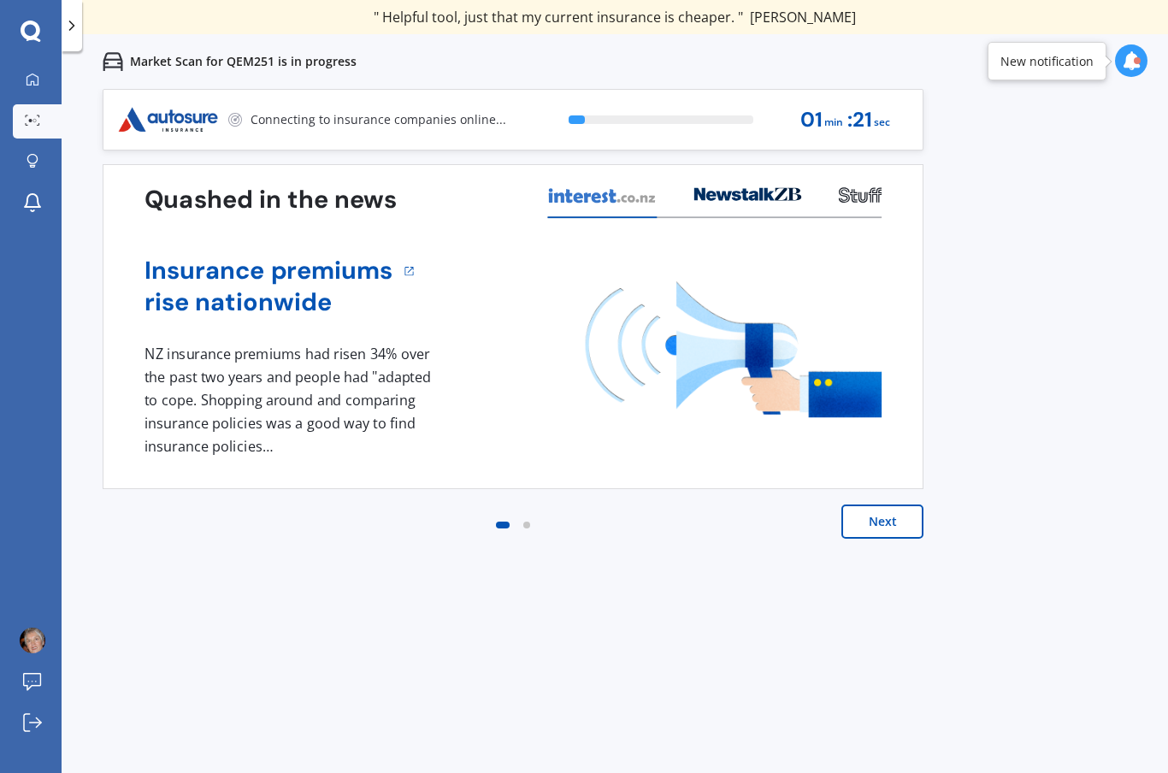
click at [886, 516] on button "Next" at bounding box center [882, 521] width 82 height 34
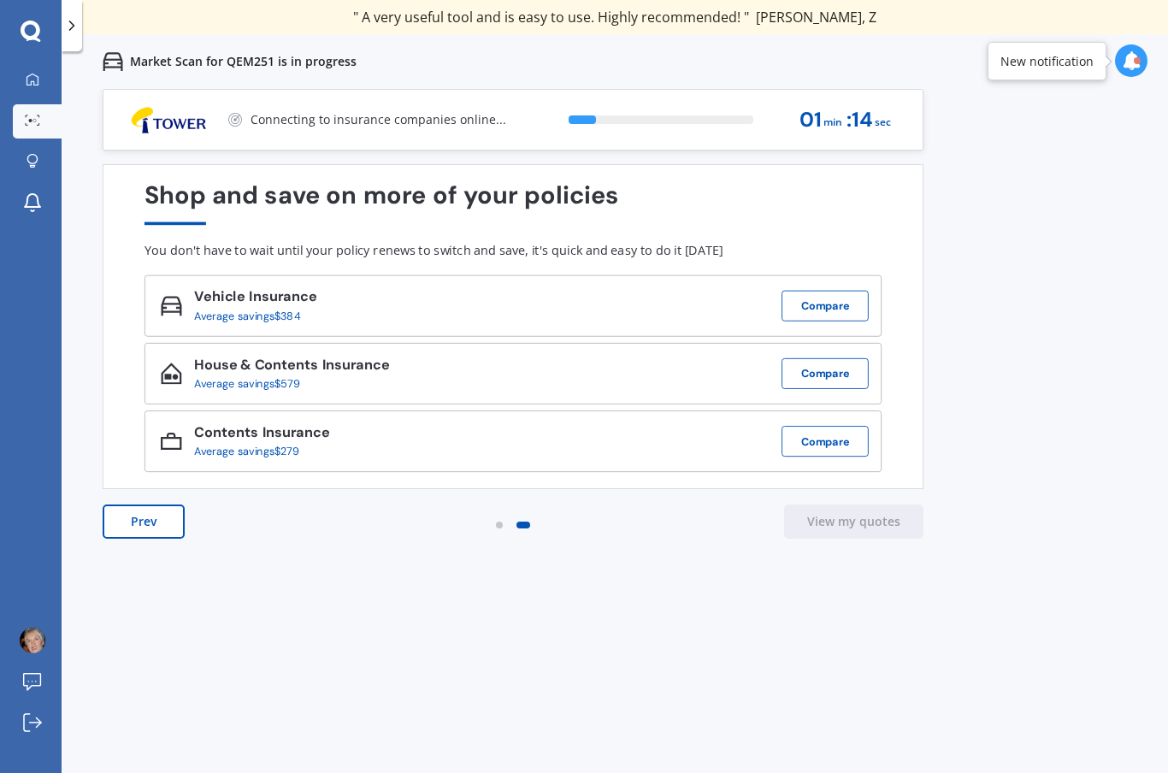
click at [841, 305] on button "Compare" at bounding box center [824, 306] width 87 height 31
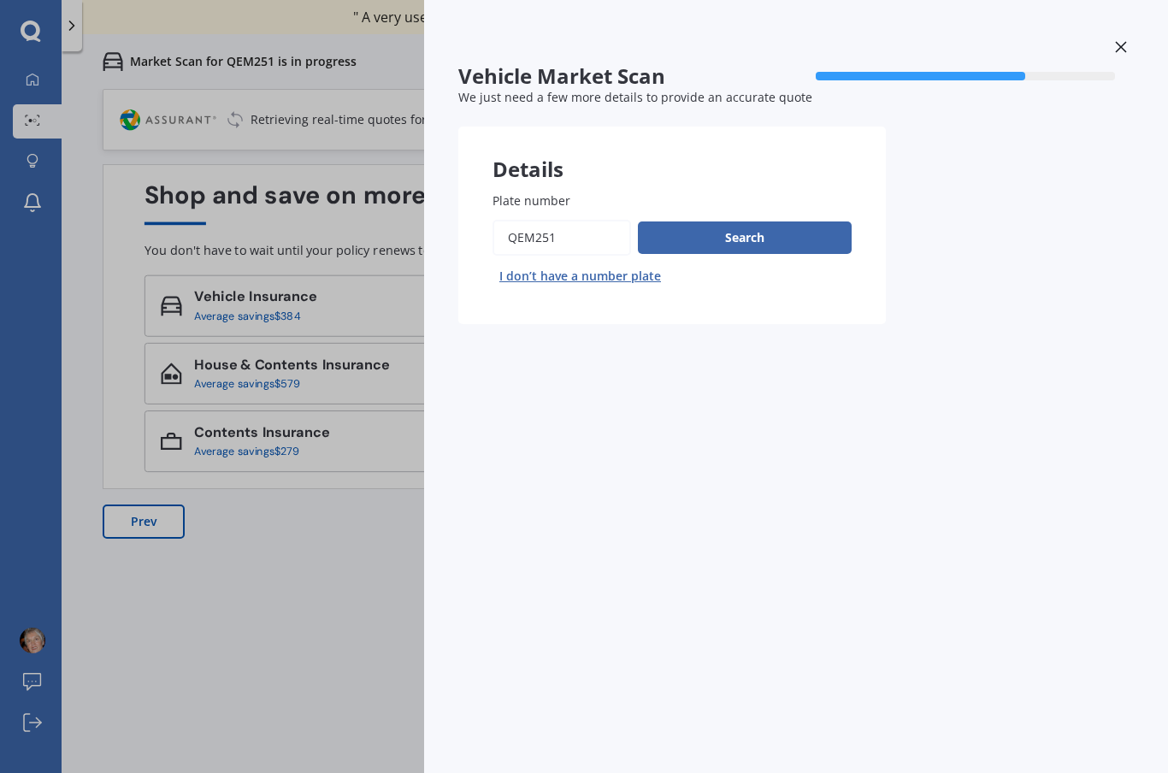
click at [779, 239] on button "Search" at bounding box center [745, 237] width 214 height 32
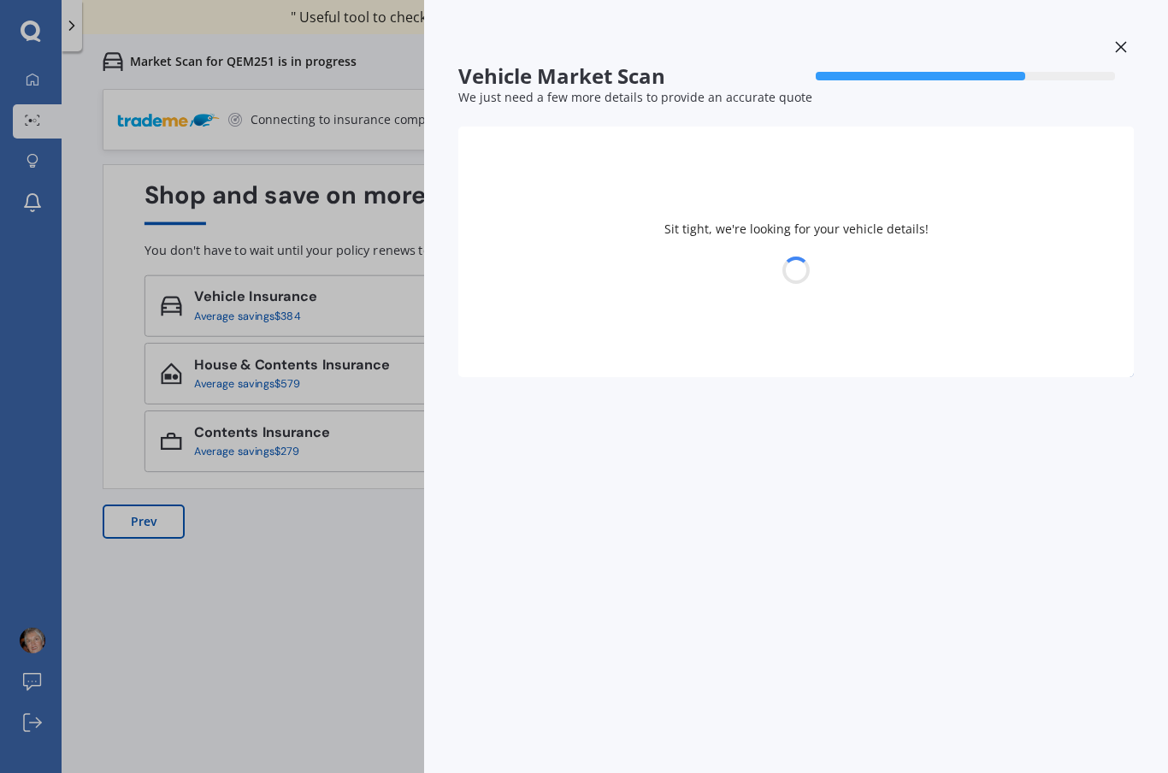
select select "TOYOTA"
select select "AQUA"
select select "24"
select select "04"
select select "1954"
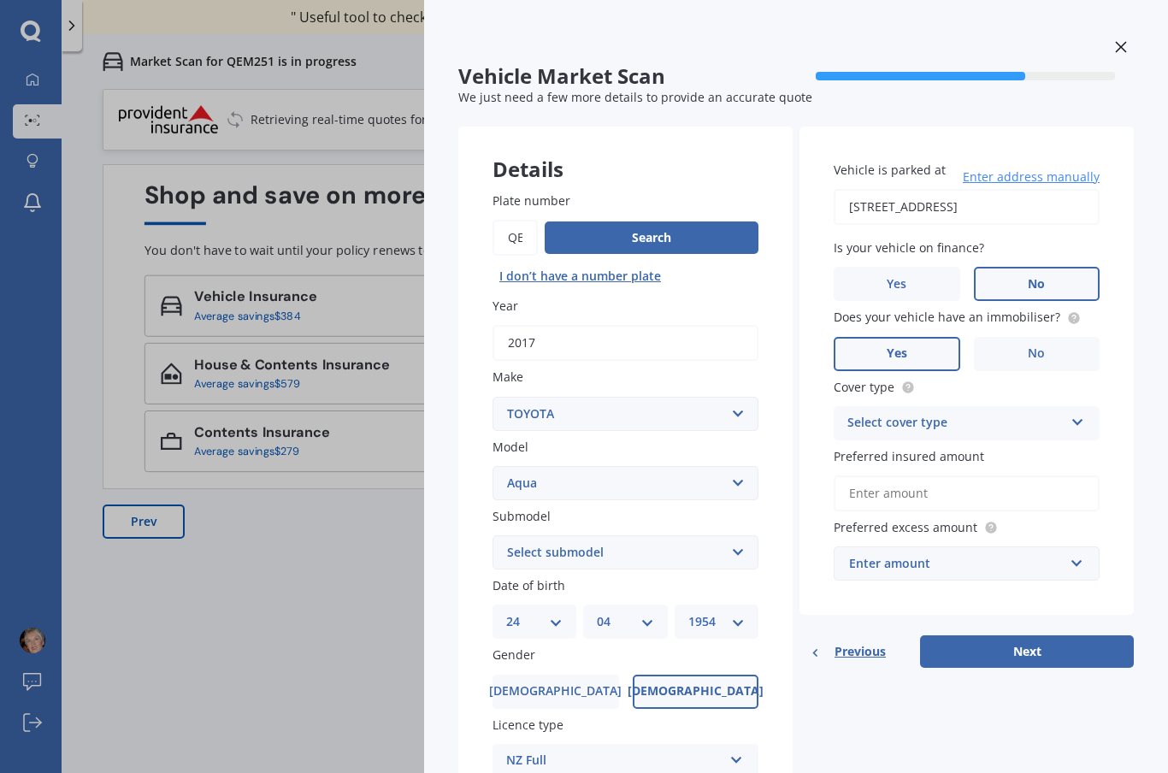
click at [1033, 645] on button "Next" at bounding box center [1027, 651] width 214 height 32
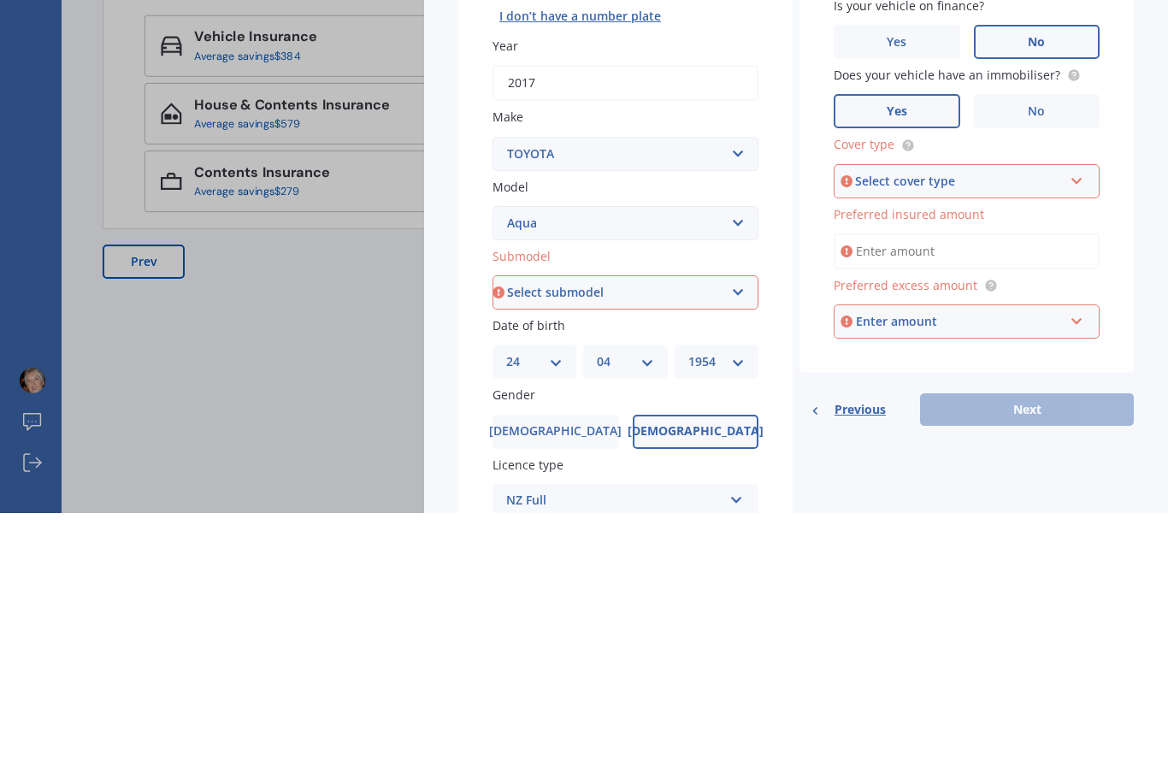
click at [746, 535] on select "Select submodel (All Other) Hatchback Hybrid" at bounding box center [625, 552] width 266 height 34
click at [745, 535] on select "Select submodel (All Other) Hatchback Hybrid" at bounding box center [625, 552] width 266 height 34
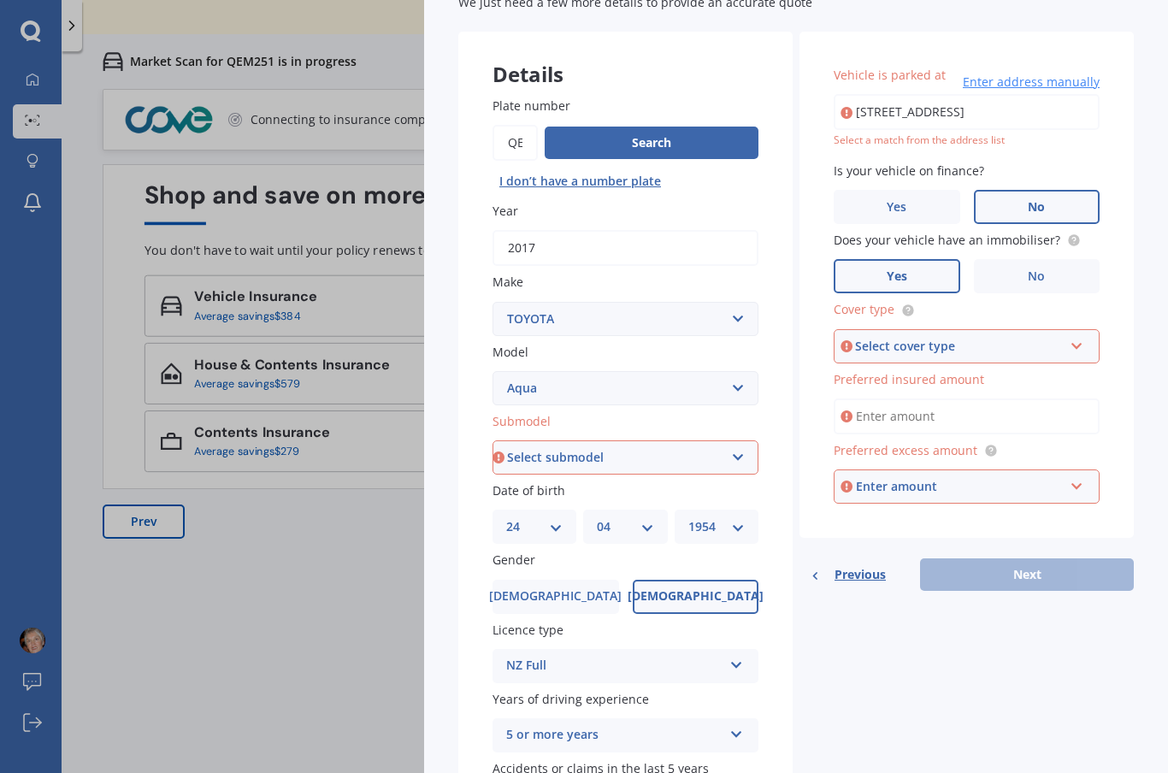
click at [737, 451] on select "Select submodel (All Other) Hatchback Hybrid" at bounding box center [625, 457] width 266 height 34
select select "HYBRID"
click at [968, 125] on input "[STREET_ADDRESS]" at bounding box center [967, 112] width 266 height 36
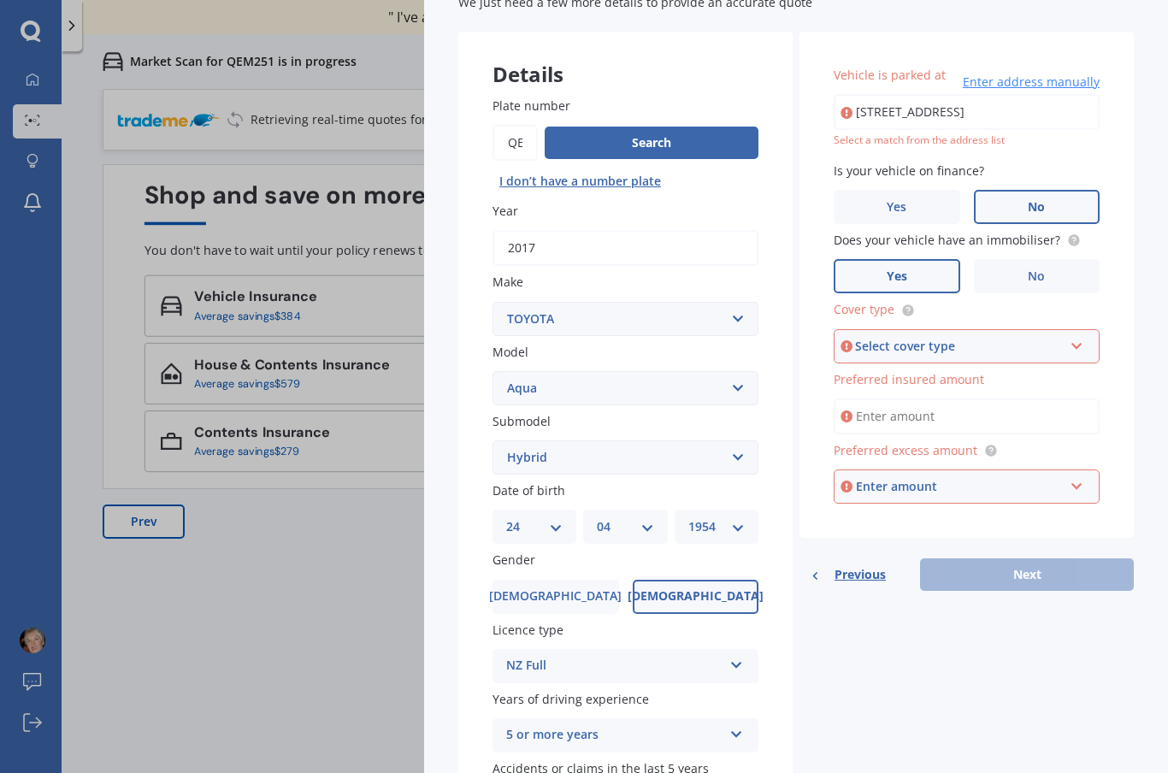
scroll to position [129, 0]
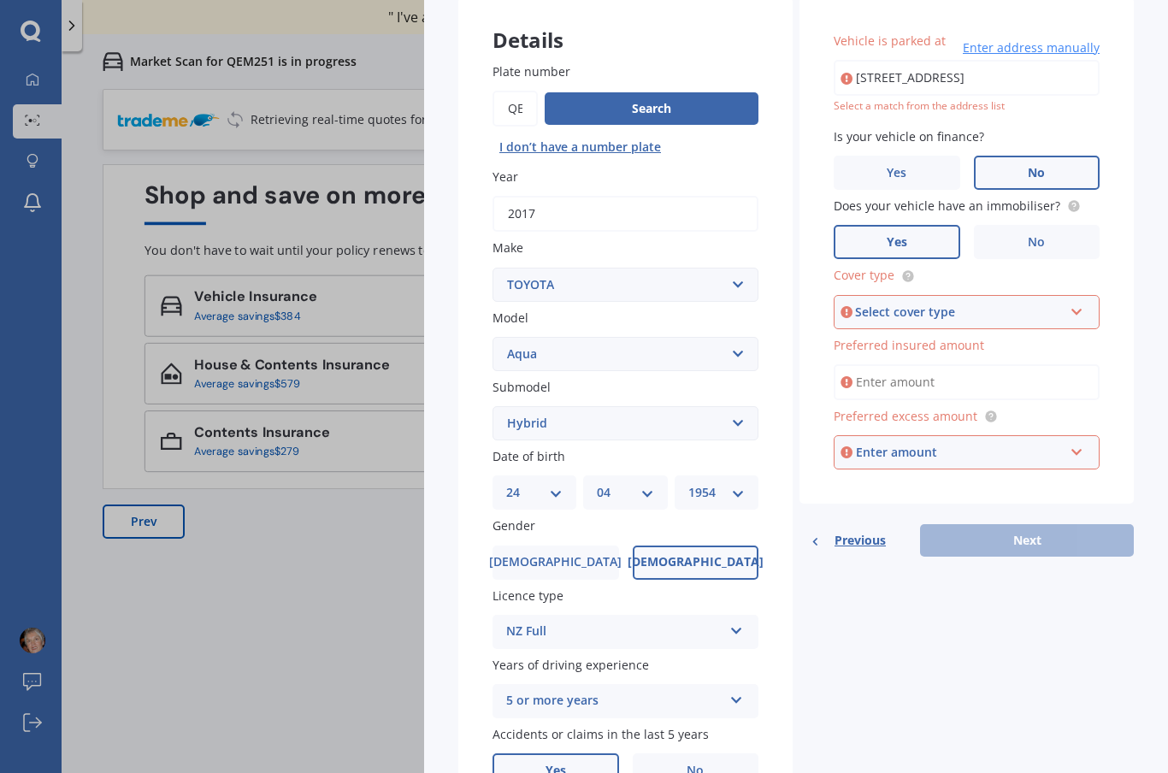
type input "[STREET_ADDRESS]"
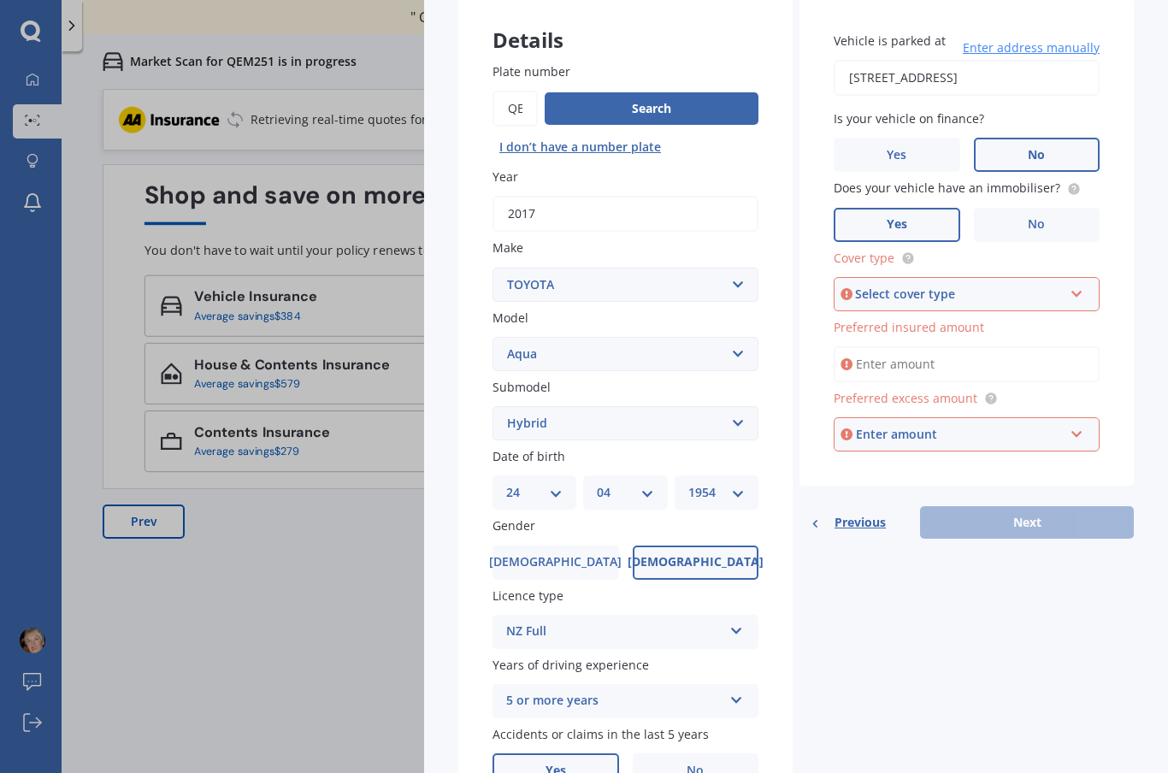
click at [1069, 298] on div "Select cover type Comprehensive Third Party, Fire & Theft Third Party" at bounding box center [967, 294] width 266 height 34
click at [1062, 287] on div "Comprehensive" at bounding box center [959, 294] width 208 height 19
click at [927, 325] on span "Preferred insured amount" at bounding box center [909, 327] width 150 height 16
click at [927, 346] on input "Preferred insured amount" at bounding box center [967, 364] width 266 height 36
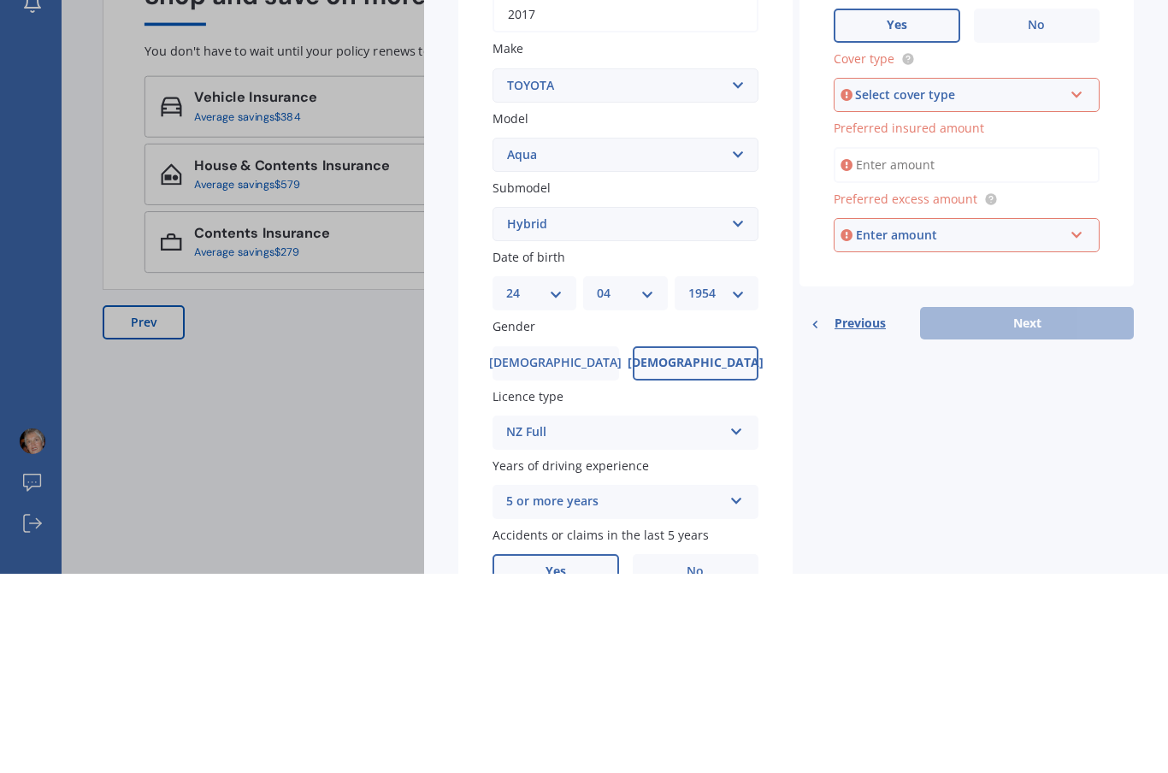
click at [999, 346] on input "Preferred insured amount" at bounding box center [967, 364] width 266 height 36
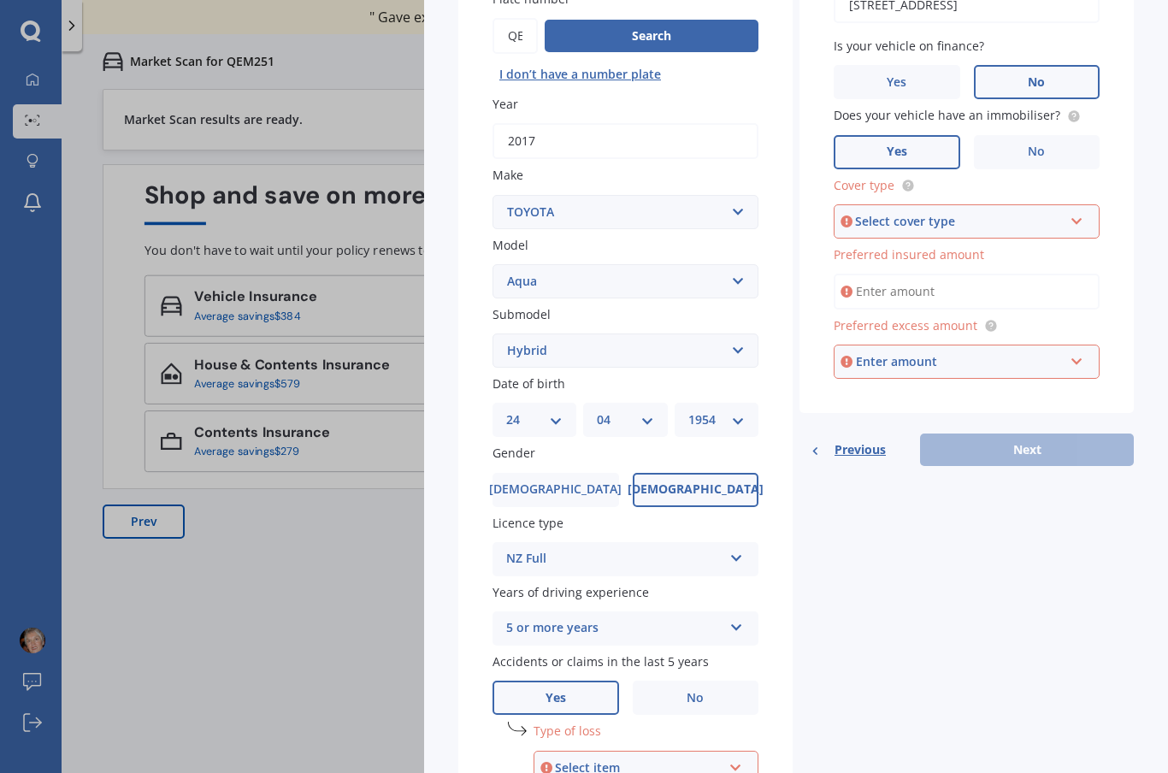
scroll to position [202, 0]
click at [1073, 224] on div "Select cover type Comprehensive Third Party, Fire & Theft Third Party" at bounding box center [967, 221] width 266 height 34
click at [930, 246] on span "Comprehensive" at bounding box center [894, 253] width 91 height 16
click at [932, 288] on input "Preferred insured amount" at bounding box center [967, 292] width 266 height 36
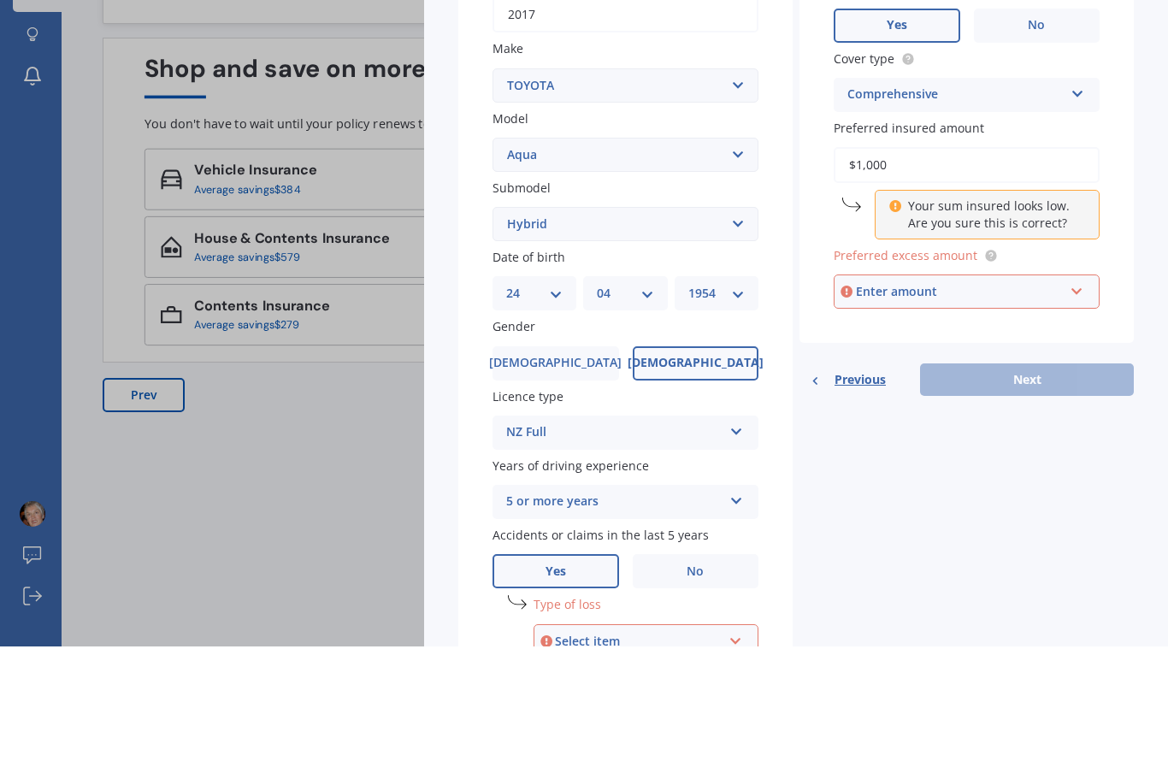
type input "$10,000"
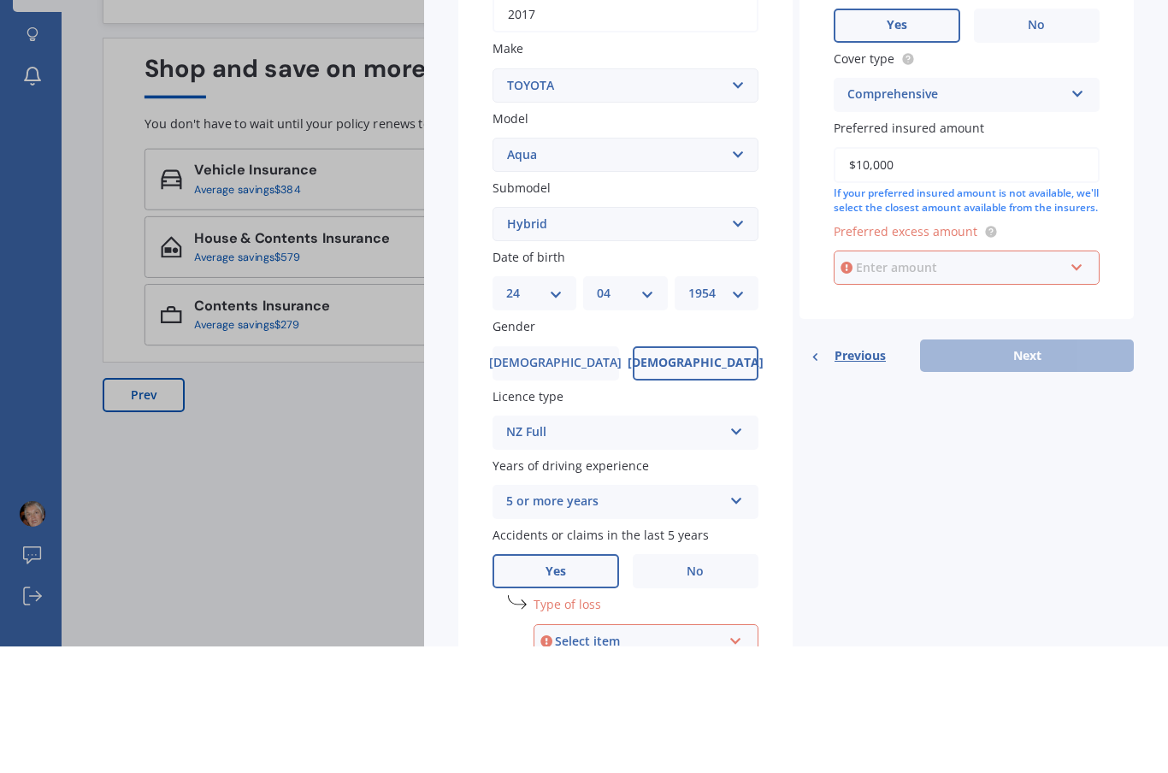
click at [969, 378] on input "text" at bounding box center [960, 394] width 251 height 32
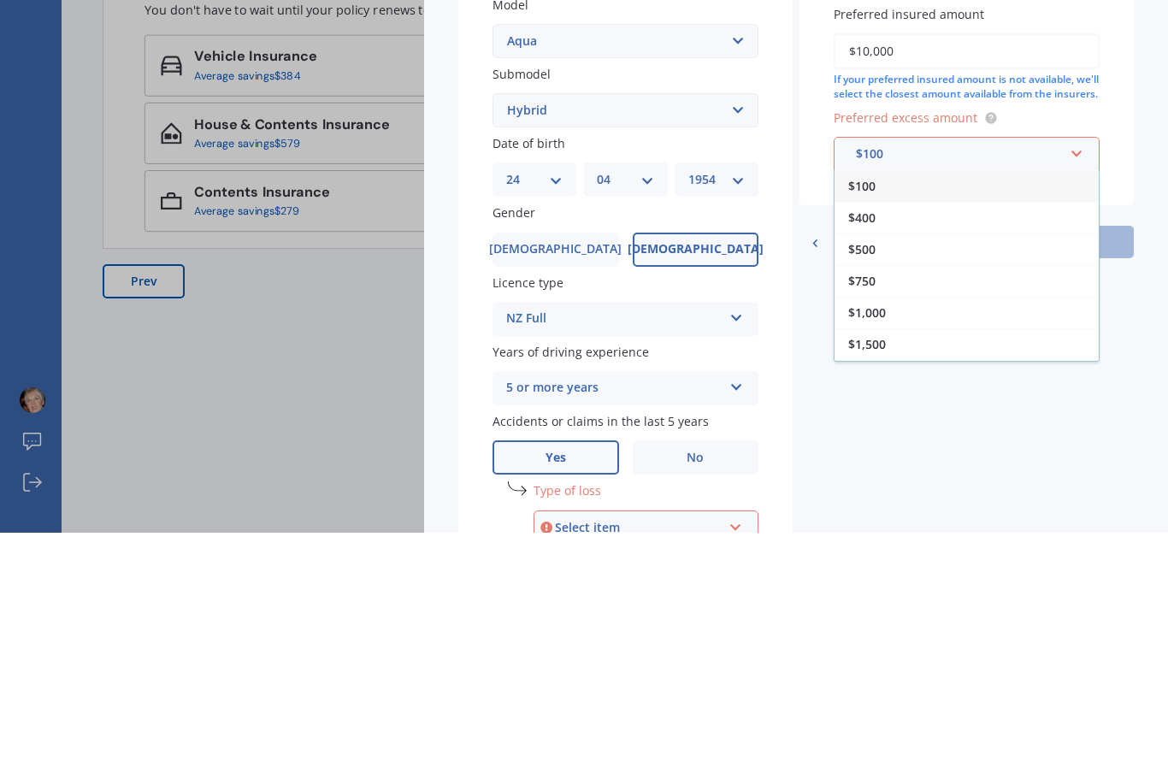
click at [870, 450] on span "$400" at bounding box center [861, 458] width 27 height 16
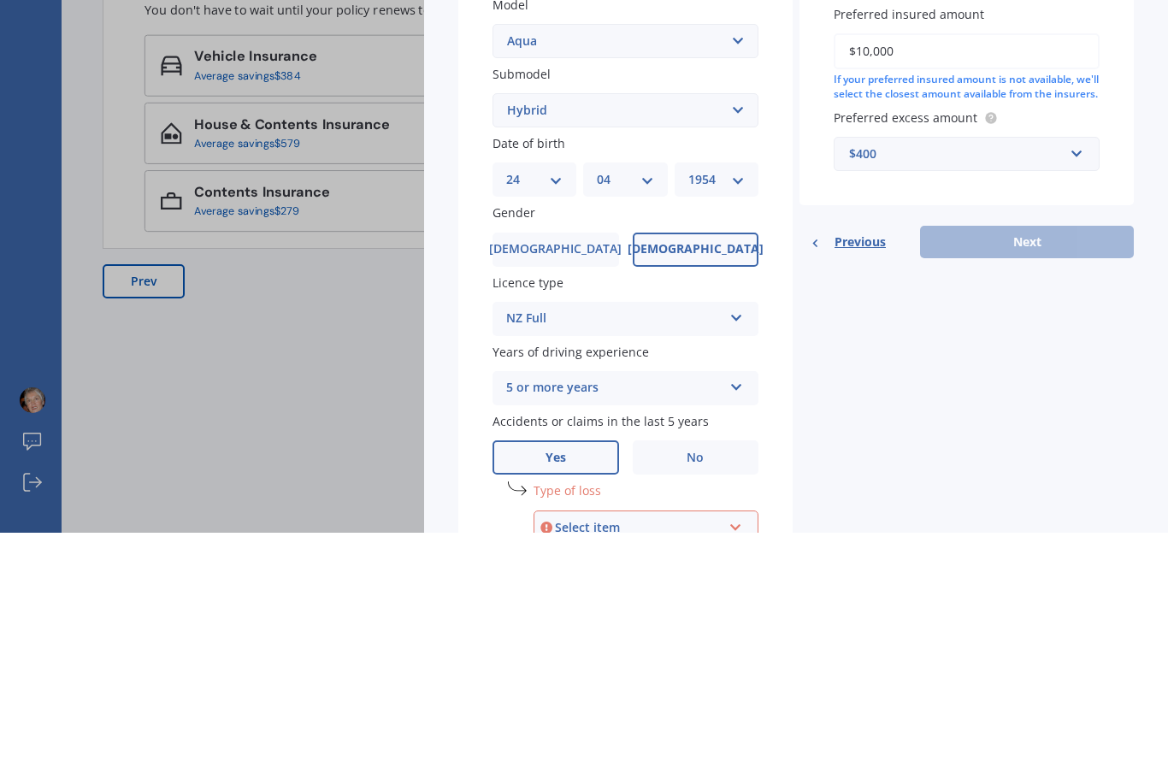
click at [1070, 466] on div "Previous Next" at bounding box center [966, 482] width 334 height 32
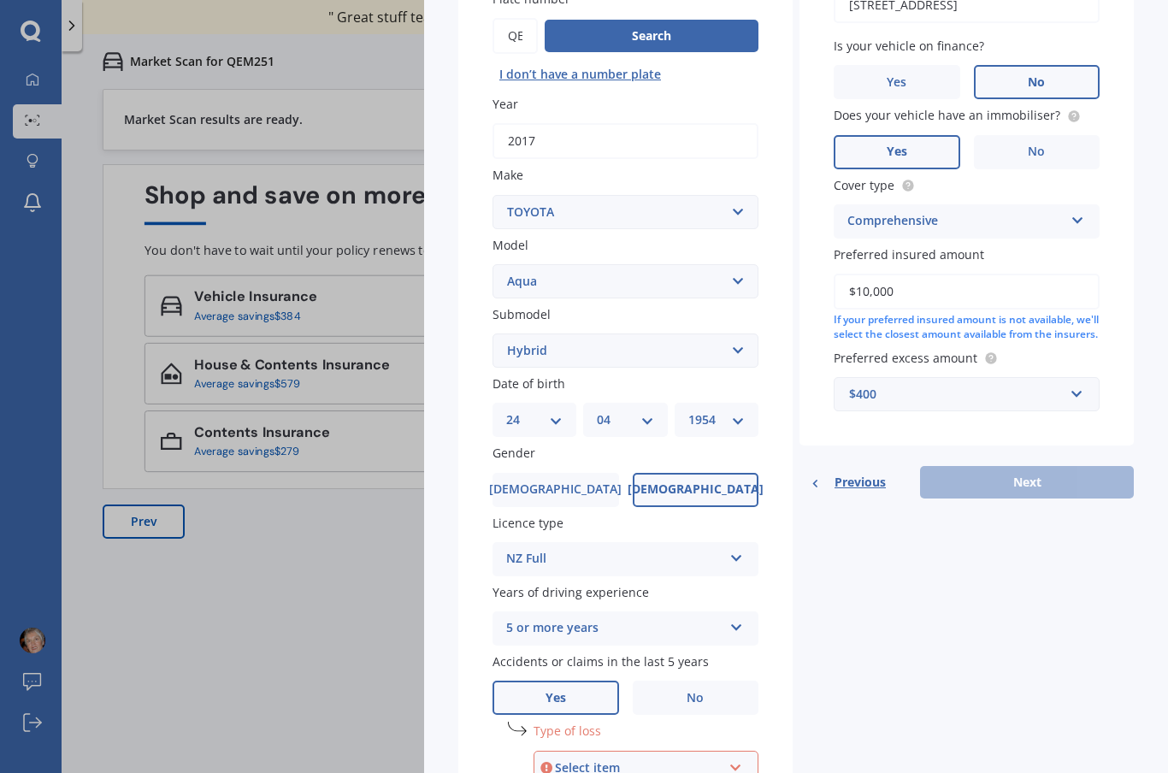
click at [1005, 251] on label "Preferred insured amount" at bounding box center [963, 254] width 259 height 18
click at [1005, 274] on input "$10,000" at bounding box center [967, 292] width 266 height 36
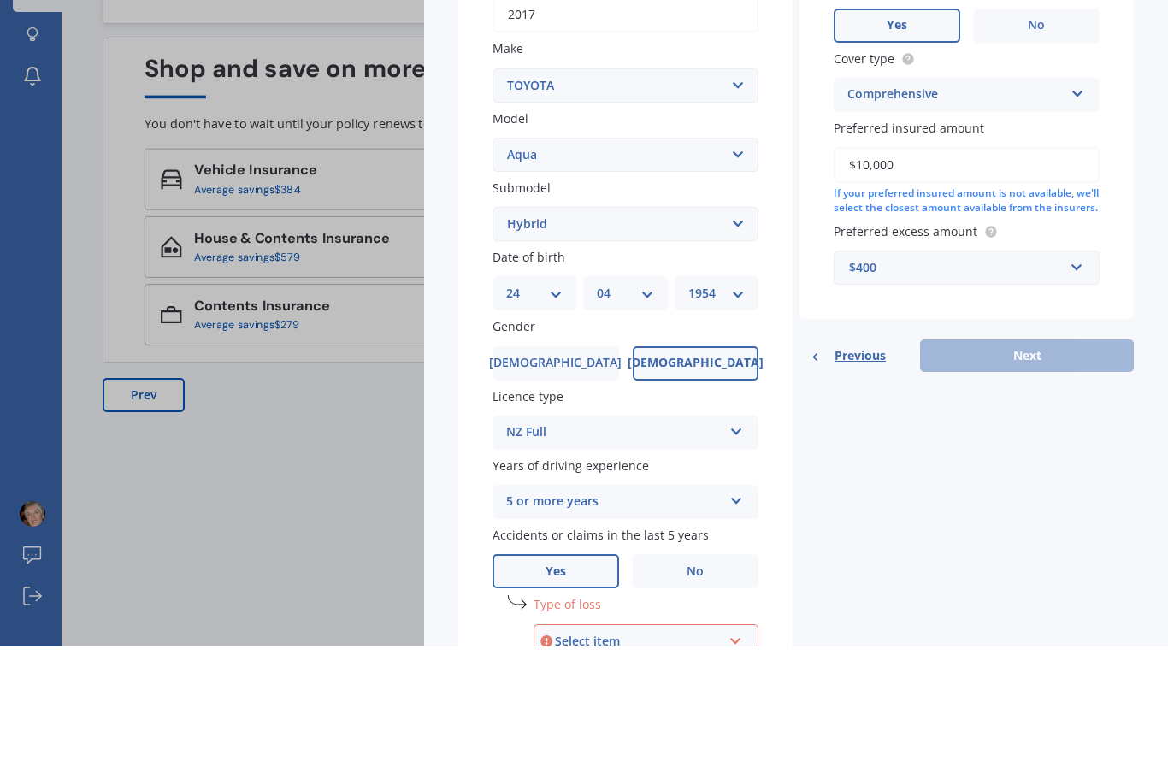
scroll to position [393, 0]
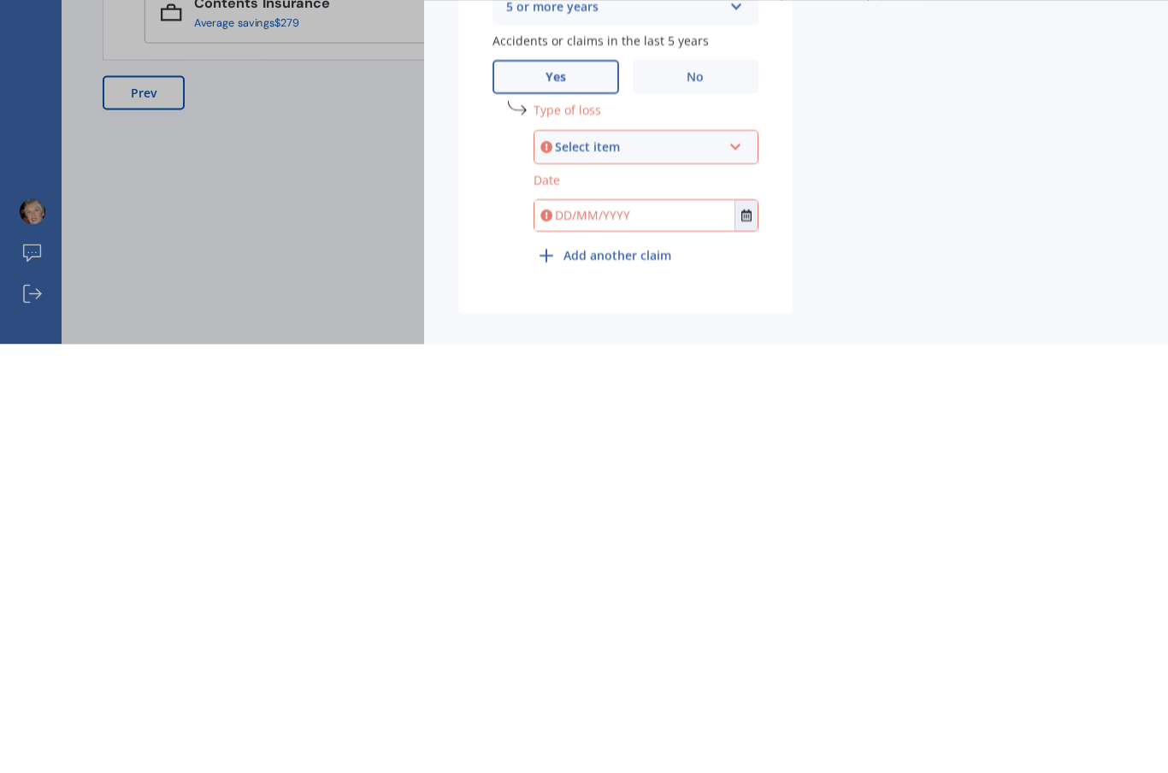
click at [738, 567] on icon at bounding box center [735, 573] width 15 height 12
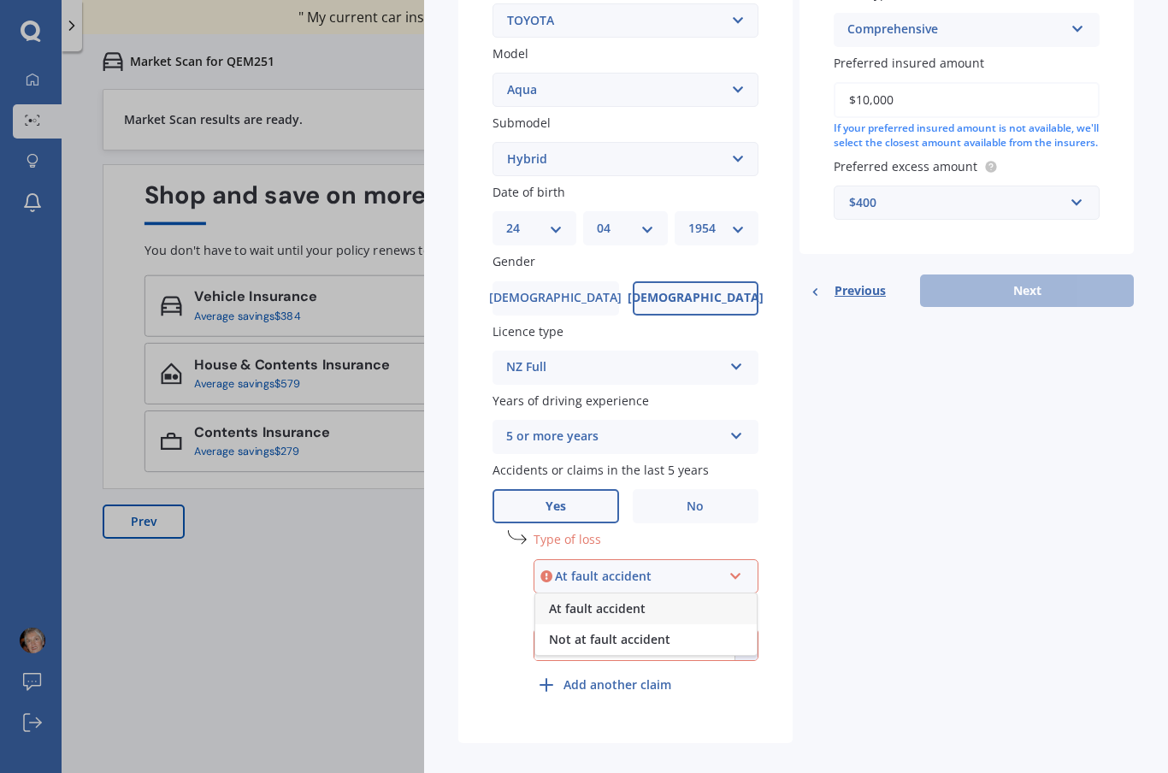
click at [611, 600] on span "At fault accident" at bounding box center [597, 608] width 97 height 16
click at [823, 615] on div "Details Plate number Search I don’t have a number plate Year [DATE] Make Select…" at bounding box center [795, 238] width 675 height 1010
click at [607, 630] on input "text" at bounding box center [634, 644] width 200 height 31
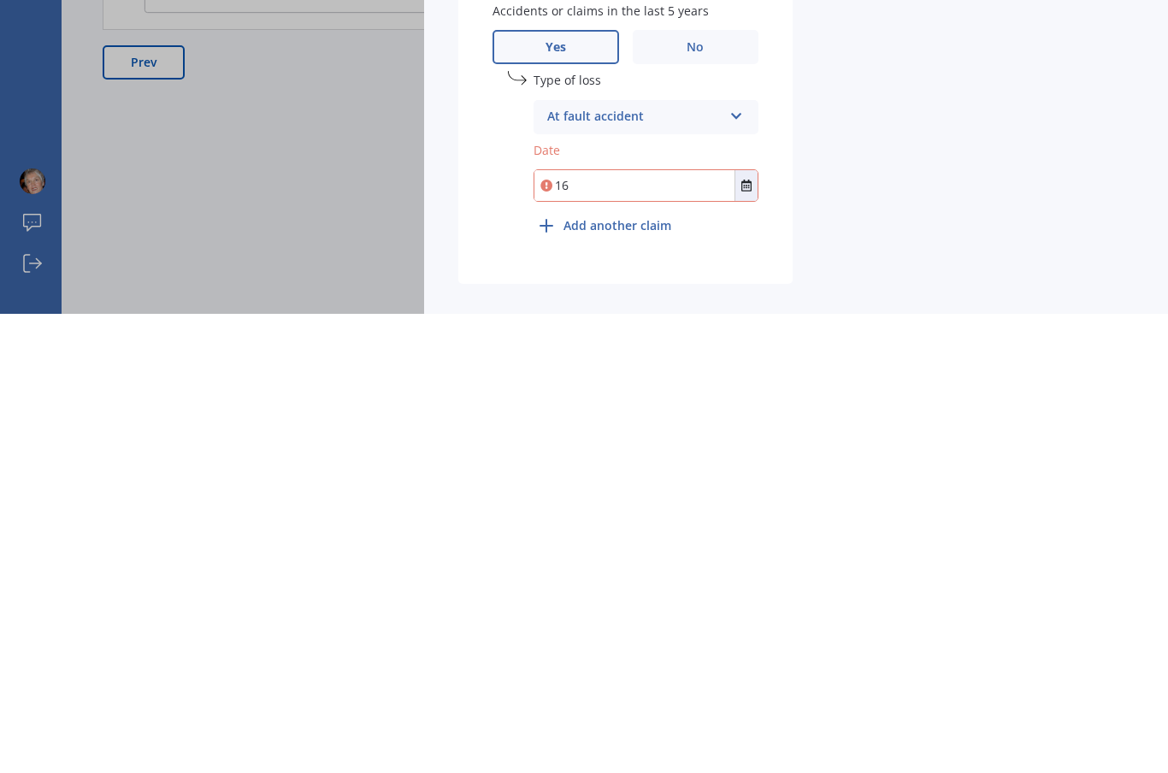
type input "1"
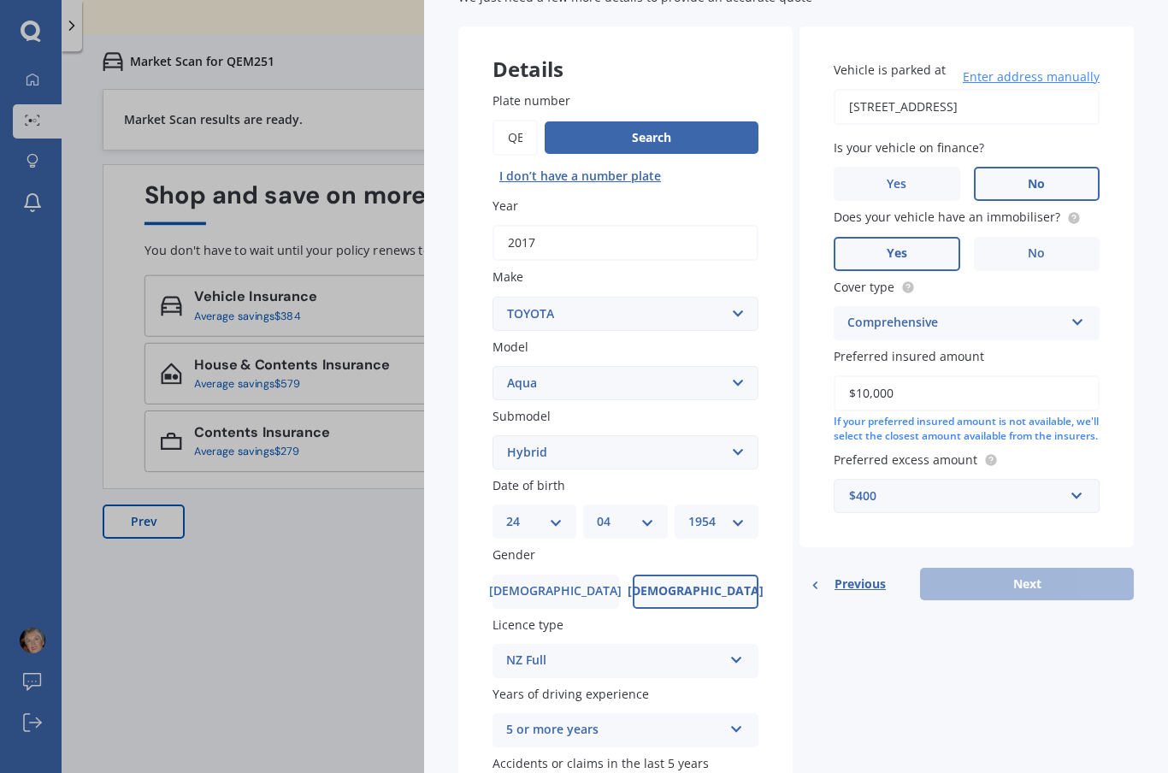
scroll to position [233, 0]
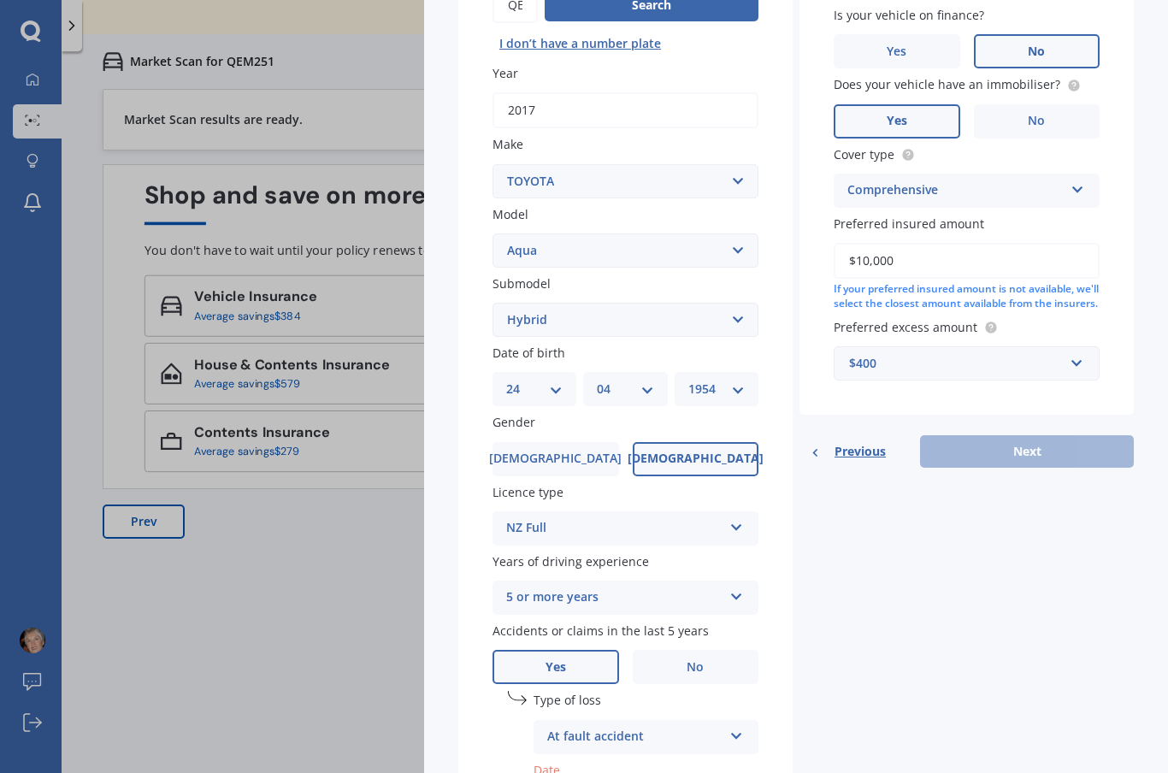
type input "[DATE]"
click at [1021, 435] on div "Previous Next" at bounding box center [966, 451] width 334 height 32
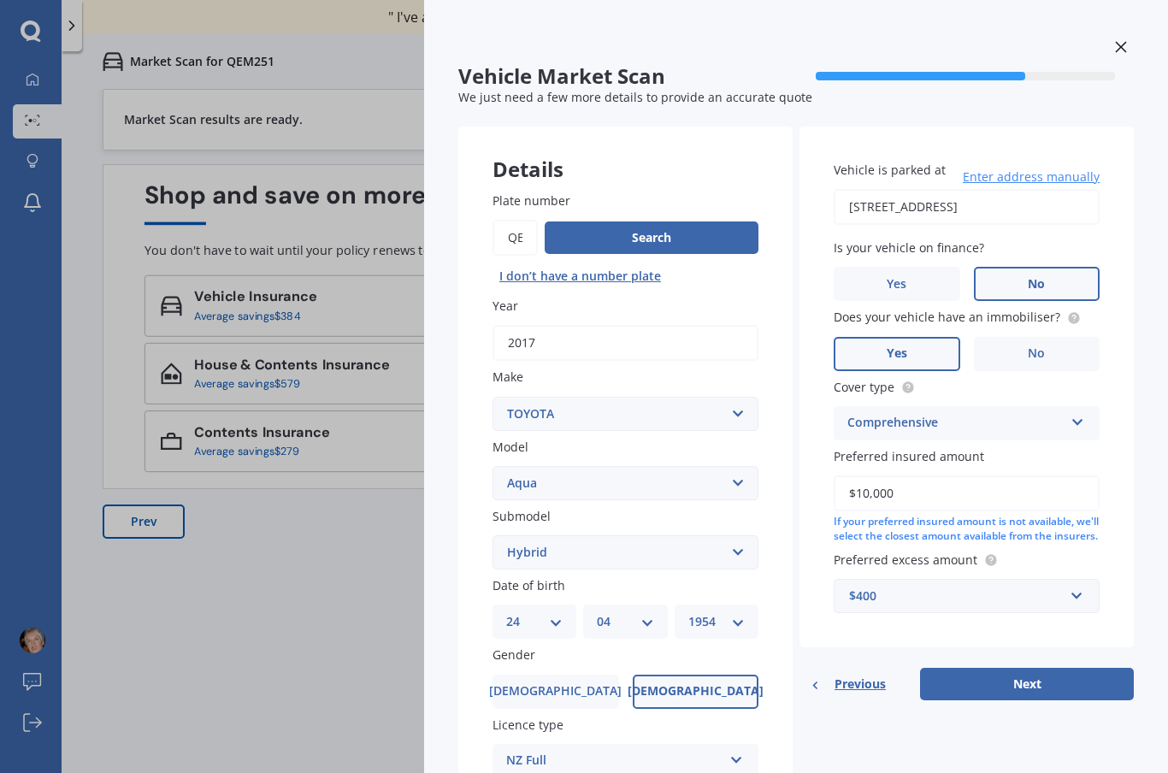
click at [537, 226] on input "Plate number" at bounding box center [514, 238] width 45 height 36
type input "QEM2"
click at [640, 231] on button "Search" at bounding box center [652, 237] width 214 height 32
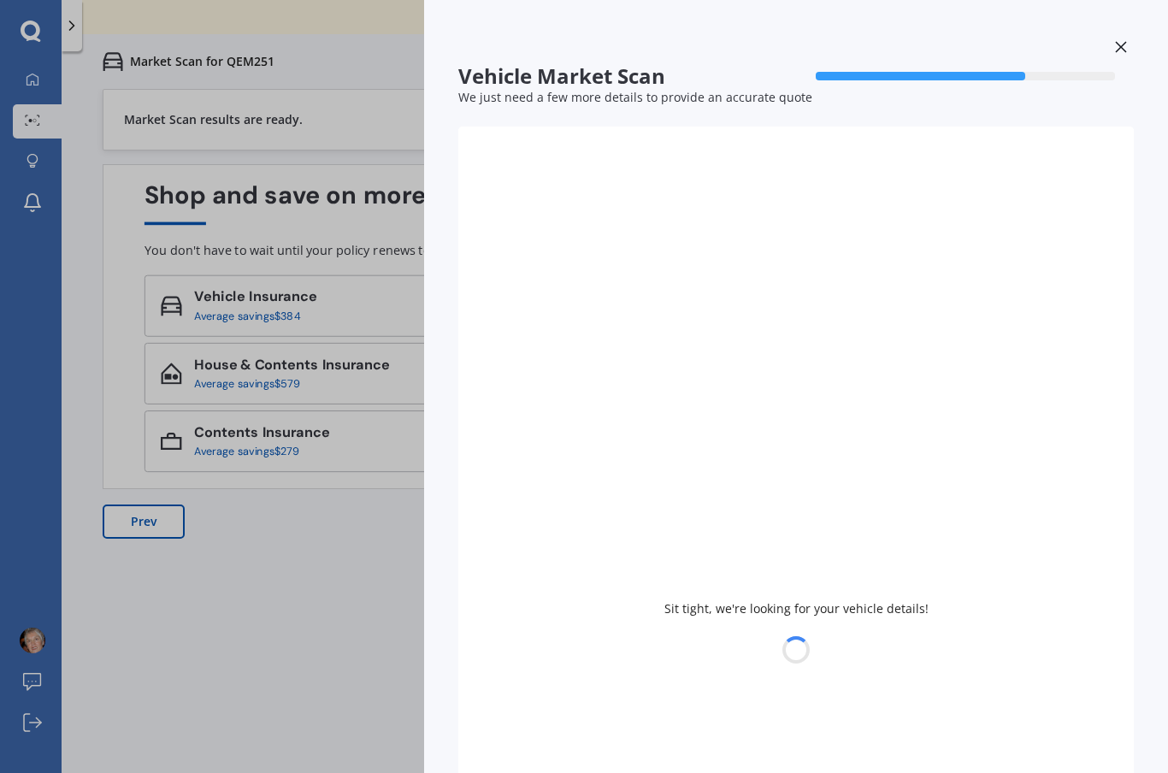
type input "2023"
select select "COROLLA"
select select
